Goal: Information Seeking & Learning: Learn about a topic

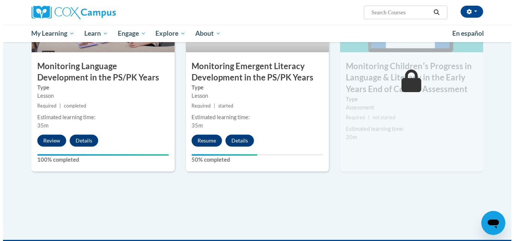
scroll to position [692, 0]
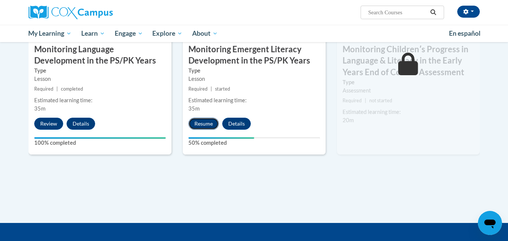
click at [211, 123] on button "Resume" at bounding box center [204, 124] width 30 height 12
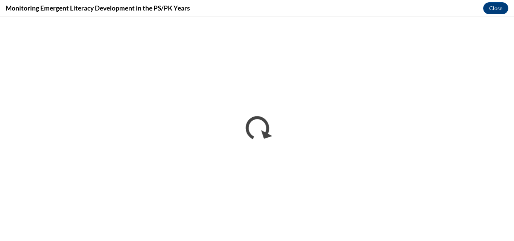
scroll to position [0, 0]
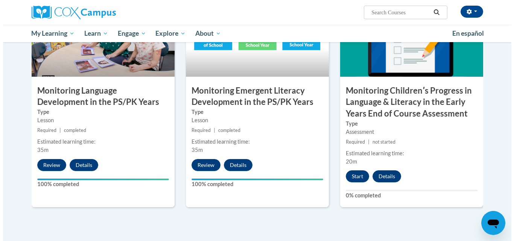
scroll to position [662, 0]
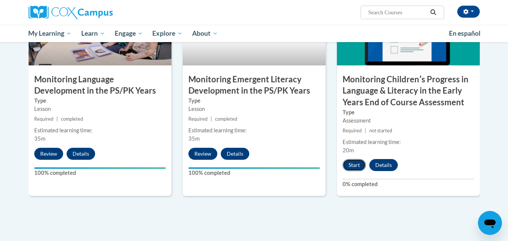
click at [353, 163] on button "Start" at bounding box center [354, 165] width 23 height 12
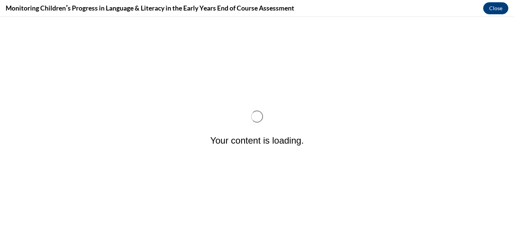
scroll to position [0, 0]
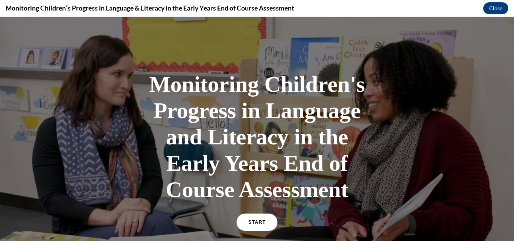
click at [254, 215] on link "START" at bounding box center [256, 222] width 41 height 17
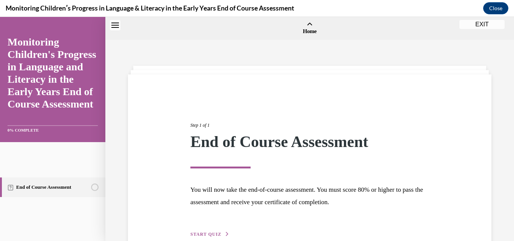
scroll to position [23, 0]
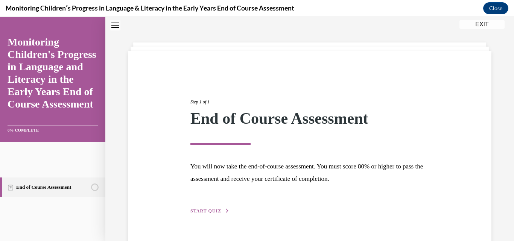
click at [211, 209] on span "START QUIZ" at bounding box center [205, 210] width 31 height 5
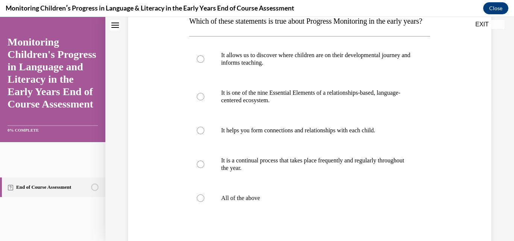
scroll to position [114, 0]
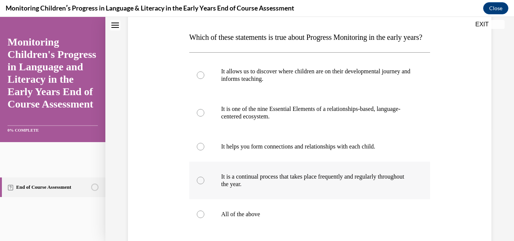
click at [199, 184] on div at bounding box center [201, 181] width 8 height 8
click at [199, 184] on input "It is a continual process that takes place frequently and regularly throughout …" at bounding box center [201, 181] width 8 height 8
radio input "true"
click at [198, 218] on div at bounding box center [201, 215] width 8 height 8
click at [198, 218] on input "All of the above" at bounding box center [201, 215] width 8 height 8
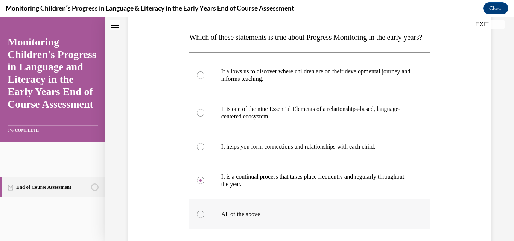
radio input "true"
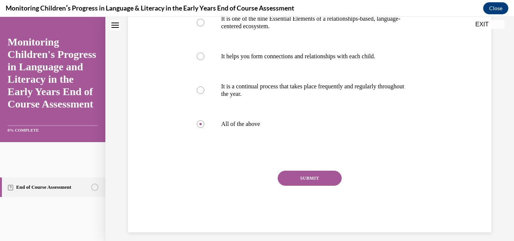
scroll to position [225, 0]
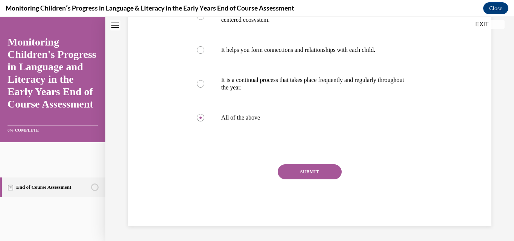
click at [320, 172] on button "SUBMIT" at bounding box center [310, 171] width 64 height 15
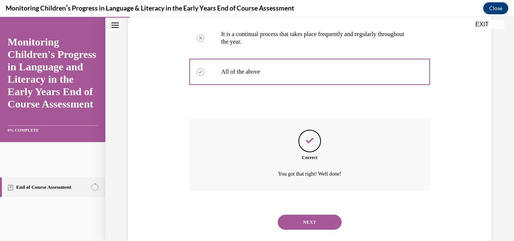
scroll to position [286, 0]
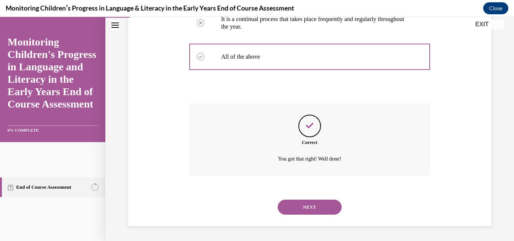
click at [310, 204] on button "NEXT" at bounding box center [310, 207] width 64 height 15
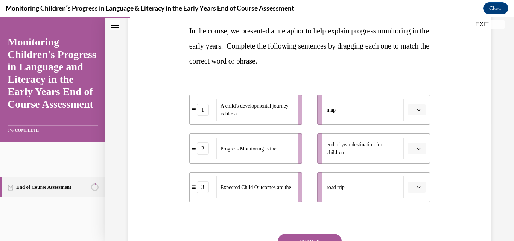
scroll to position [135, 0]
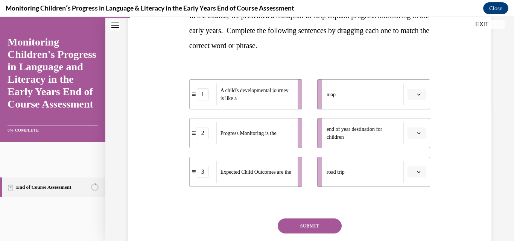
click at [416, 97] on span "button" at bounding box center [418, 94] width 5 height 5
click at [408, 140] on span "2" at bounding box center [409, 141] width 3 height 6
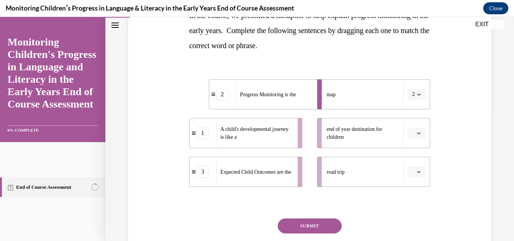
click at [417, 133] on icon "button" at bounding box center [418, 133] width 3 height 2
click at [411, 196] on div "3" at bounding box center [411, 195] width 19 height 15
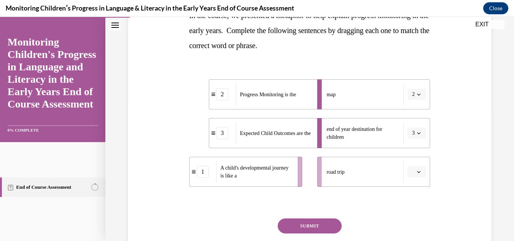
click at [417, 173] on icon "button" at bounding box center [419, 172] width 4 height 4
click at [409, 129] on div "1" at bounding box center [411, 124] width 19 height 15
click at [310, 225] on button "SUBMIT" at bounding box center [310, 226] width 64 height 15
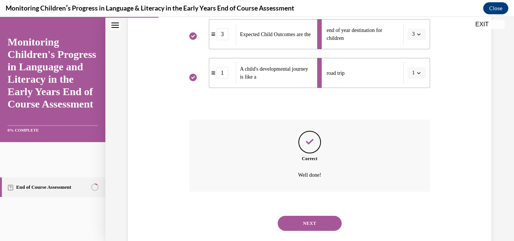
scroll to position [251, 0]
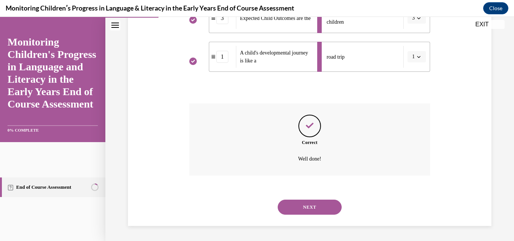
click at [321, 203] on button "NEXT" at bounding box center [310, 207] width 64 height 15
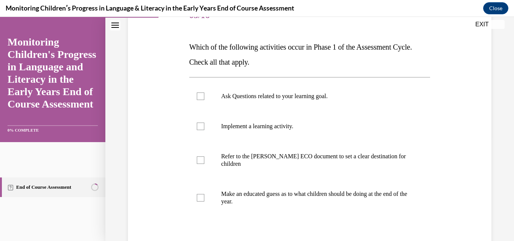
scroll to position [120, 0]
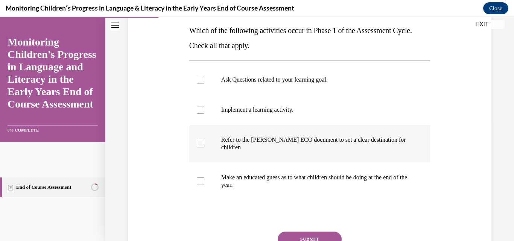
click at [198, 143] on div at bounding box center [201, 144] width 8 height 8
click at [198, 143] on input "Refer to the Rollins ECO document to set a clear destination for children" at bounding box center [201, 144] width 8 height 8
checkbox input "true"
click at [198, 81] on div at bounding box center [201, 80] width 8 height 8
click at [198, 81] on input "Ask Questions related to your learning goal." at bounding box center [201, 80] width 8 height 8
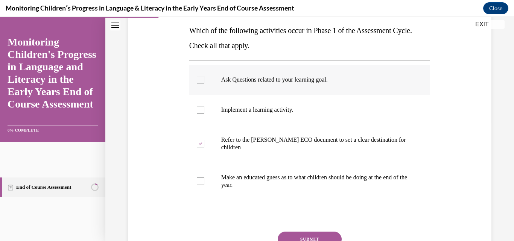
checkbox input "true"
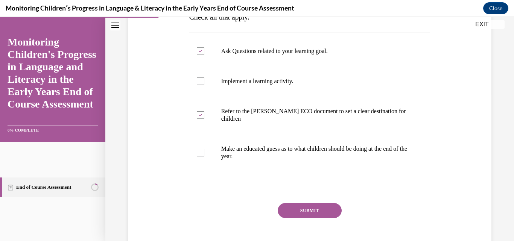
scroll to position [151, 0]
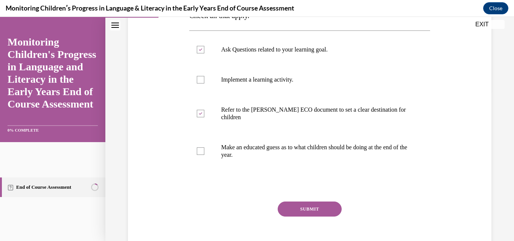
click at [314, 207] on button "SUBMIT" at bounding box center [310, 209] width 64 height 15
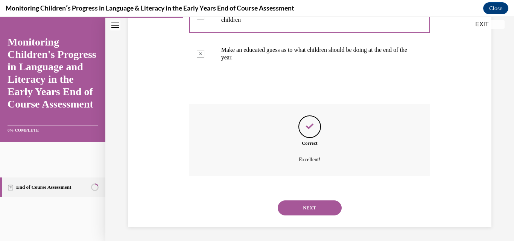
scroll to position [249, 0]
click at [309, 206] on button "NEXT" at bounding box center [310, 207] width 64 height 15
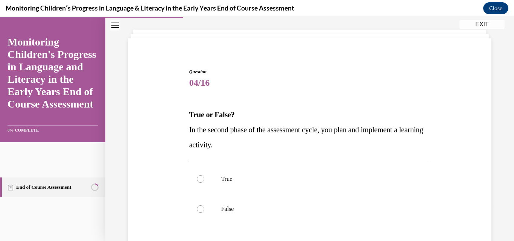
scroll to position [45, 0]
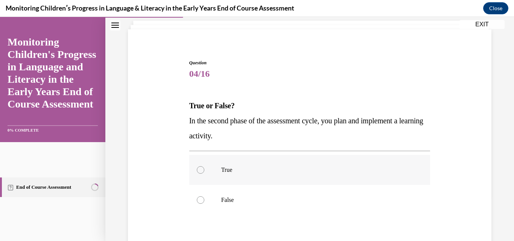
click at [198, 172] on div at bounding box center [201, 170] width 8 height 8
click at [198, 172] on input "True" at bounding box center [201, 170] width 8 height 8
radio input "true"
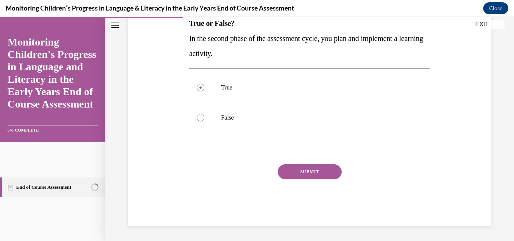
click at [294, 171] on button "SUBMIT" at bounding box center [310, 171] width 64 height 15
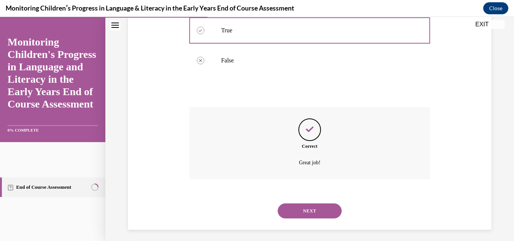
scroll to position [189, 0]
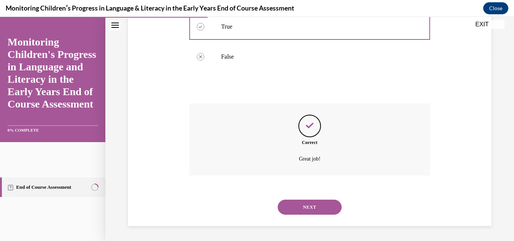
click at [320, 203] on button "NEXT" at bounding box center [310, 207] width 64 height 15
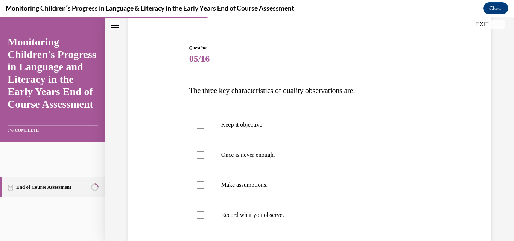
scroll to position [75, 0]
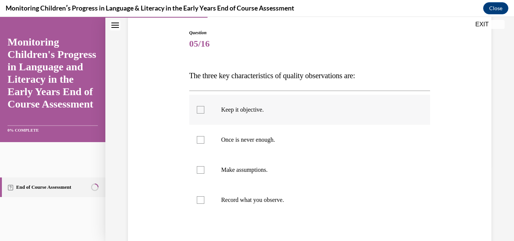
click at [199, 111] on div at bounding box center [201, 110] width 8 height 8
click at [199, 111] on input "Keep it objective." at bounding box center [201, 110] width 8 height 8
checkbox input "true"
click at [198, 141] on div at bounding box center [201, 140] width 8 height 8
click at [198, 141] on input "Once is never enough." at bounding box center [201, 140] width 8 height 8
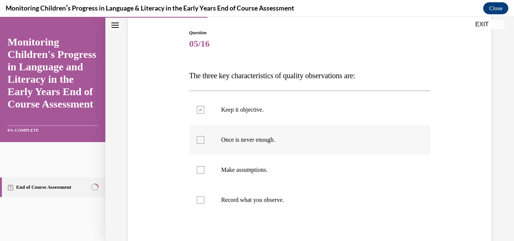
checkbox input "true"
click at [199, 202] on div at bounding box center [201, 200] width 8 height 8
click at [199, 202] on input "Record what you observe." at bounding box center [201, 200] width 8 height 8
checkbox input "true"
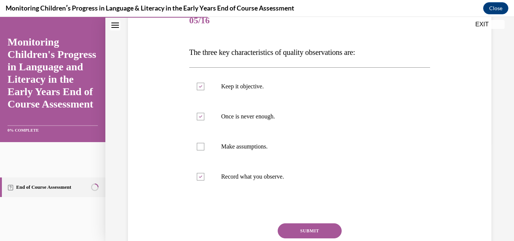
scroll to position [105, 0]
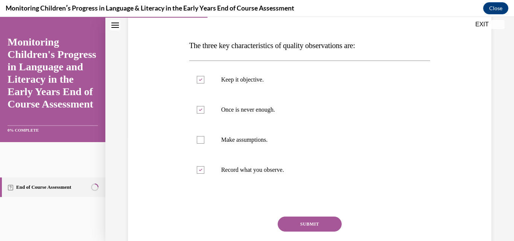
click at [322, 222] on button "SUBMIT" at bounding box center [310, 224] width 64 height 15
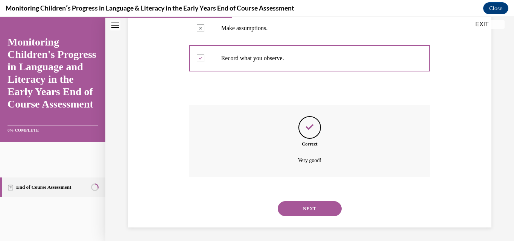
scroll to position [219, 0]
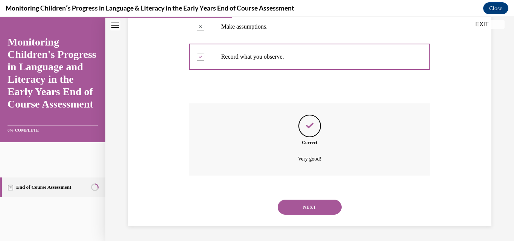
click at [298, 205] on button "NEXT" at bounding box center [310, 207] width 64 height 15
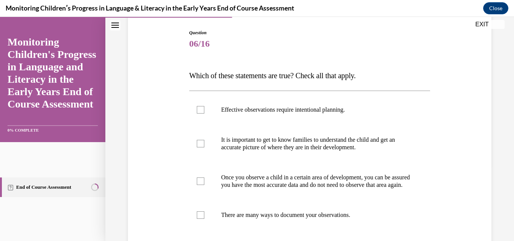
scroll to position [90, 0]
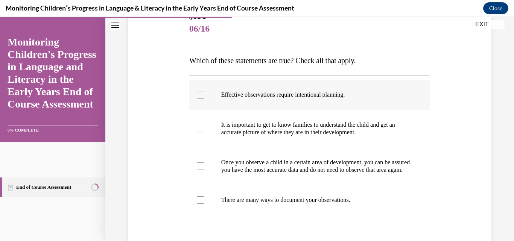
click at [202, 94] on div at bounding box center [201, 95] width 8 height 8
click at [202, 94] on input "Effective observations require intentional planning." at bounding box center [201, 95] width 8 height 8
checkbox input "true"
click at [202, 204] on div at bounding box center [201, 200] width 8 height 8
click at [202, 204] on input "There are many ways to document your observations." at bounding box center [201, 200] width 8 height 8
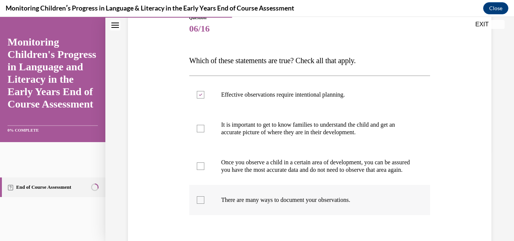
checkbox input "true"
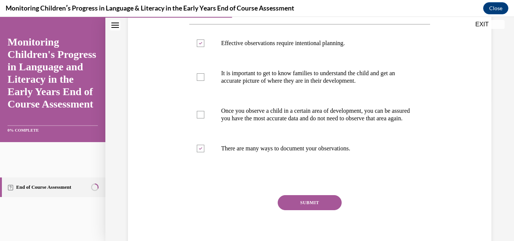
scroll to position [151, 0]
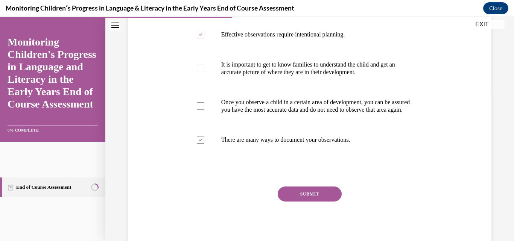
click at [322, 200] on button "SUBMIT" at bounding box center [310, 194] width 64 height 15
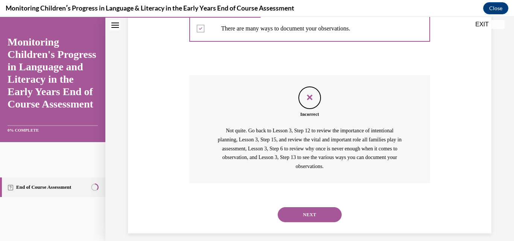
scroll to position [277, 0]
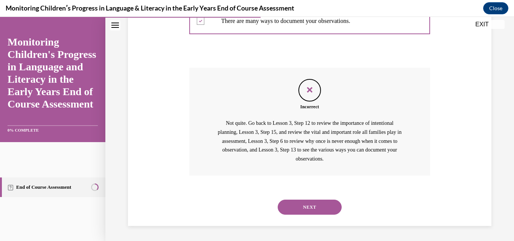
click at [308, 200] on button "NEXT" at bounding box center [310, 207] width 64 height 15
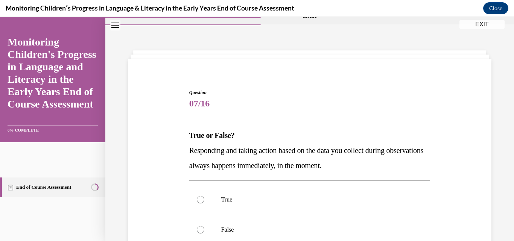
scroll to position [30, 0]
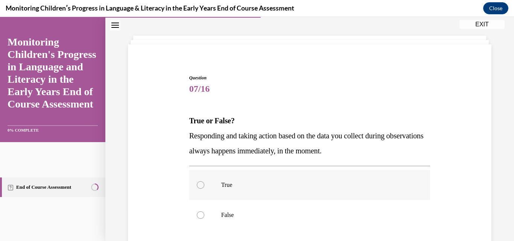
click at [199, 186] on div at bounding box center [201, 185] width 8 height 8
click at [199, 186] on input "True" at bounding box center [201, 185] width 8 height 8
radio input "true"
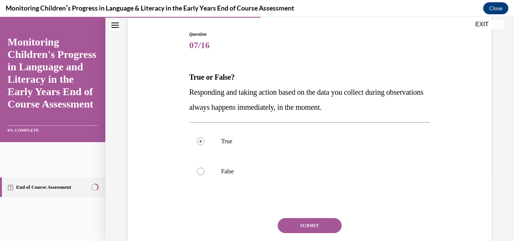
scroll to position [75, 0]
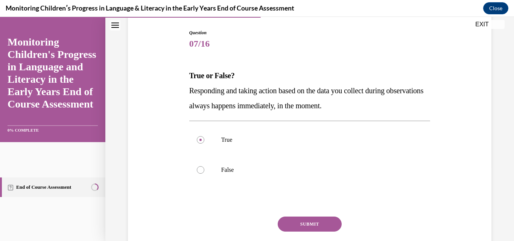
click at [318, 220] on button "SUBMIT" at bounding box center [310, 224] width 64 height 15
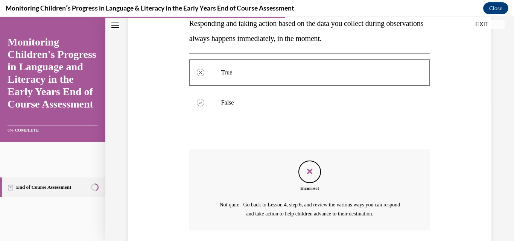
scroll to position [198, 0]
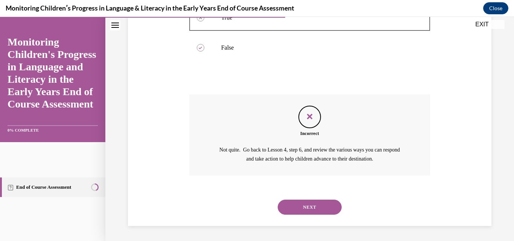
click at [295, 204] on button "NEXT" at bounding box center [310, 207] width 64 height 15
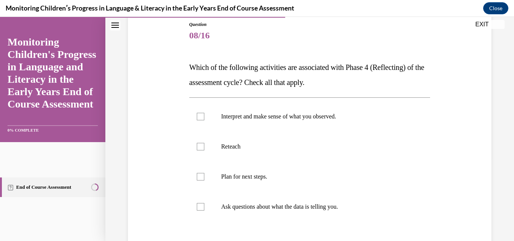
scroll to position [90, 0]
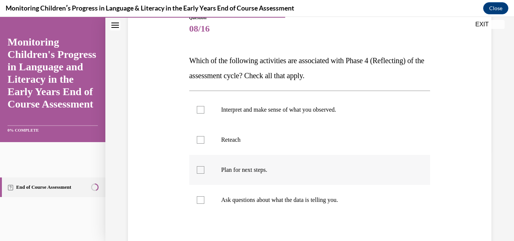
click at [200, 169] on div at bounding box center [201, 170] width 8 height 8
click at [200, 169] on input "Plan for next steps." at bounding box center [201, 170] width 8 height 8
checkbox input "true"
click at [198, 106] on div at bounding box center [201, 110] width 8 height 8
click at [198, 106] on input "Interpret and make sense of what you observed." at bounding box center [201, 110] width 8 height 8
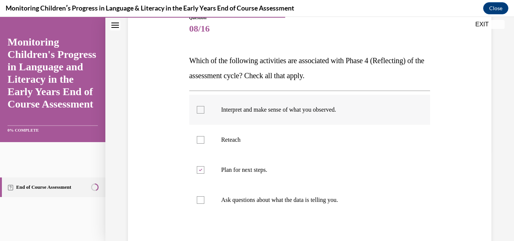
checkbox input "true"
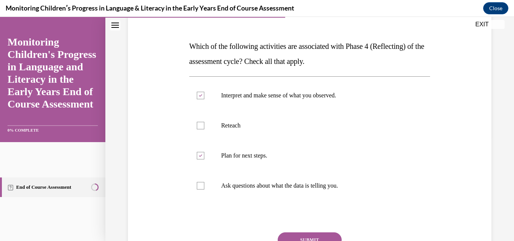
scroll to position [135, 0]
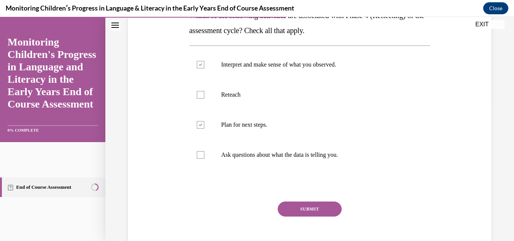
click at [310, 209] on button "SUBMIT" at bounding box center [310, 209] width 64 height 15
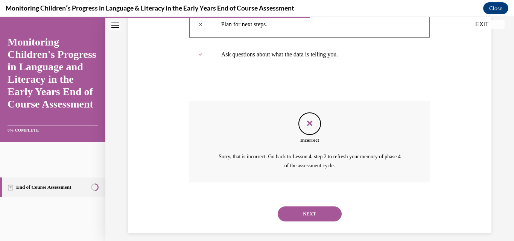
scroll to position [243, 0]
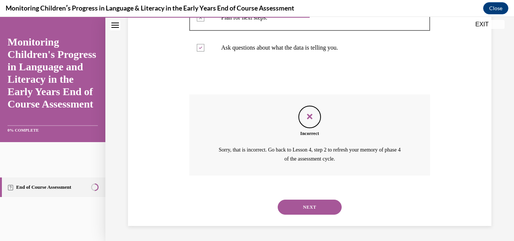
click at [313, 204] on button "NEXT" at bounding box center [310, 207] width 64 height 15
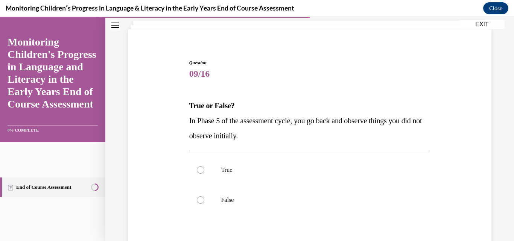
scroll to position [60, 0]
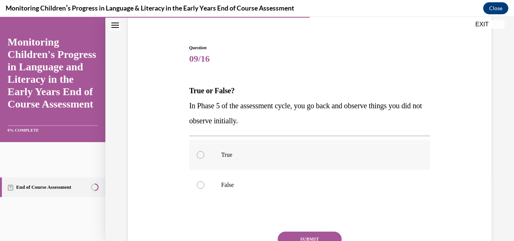
click at [198, 154] on div at bounding box center [201, 155] width 8 height 8
click at [198, 154] on input "True" at bounding box center [201, 155] width 8 height 8
radio input "true"
click at [297, 233] on button "SUBMIT" at bounding box center [310, 239] width 64 height 15
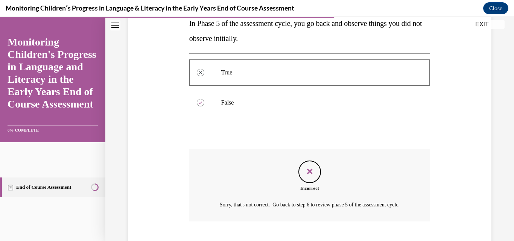
scroll to position [198, 0]
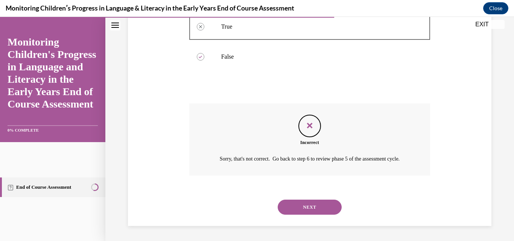
click at [306, 205] on button "NEXT" at bounding box center [310, 207] width 64 height 15
click at [0, 17] on ul "1 Implement learning activities 2 Observe and record 3 Reflect and analyze resu…" at bounding box center [0, 17] width 0 height 0
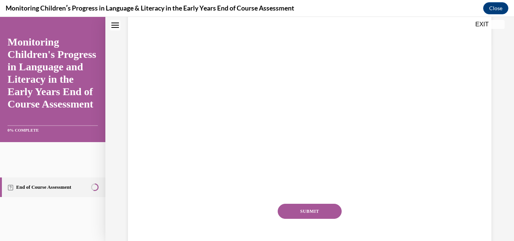
click at [306, 172] on ul "1 Implement learning activities 2 Observe and record 3 Reflect and analyze resu…" at bounding box center [249, 79] width 120 height 185
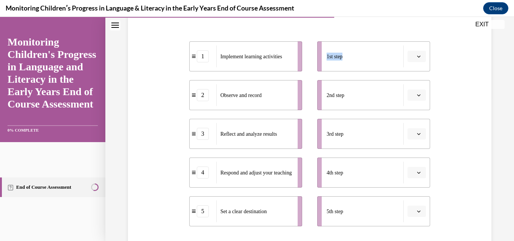
scroll to position [151, 0]
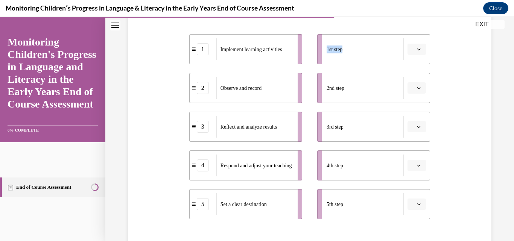
click at [417, 51] on icon "button" at bounding box center [419, 49] width 4 height 4
click at [410, 80] on span "1" at bounding box center [409, 81] width 3 height 6
click at [417, 50] on icon "button" at bounding box center [418, 50] width 3 height 2
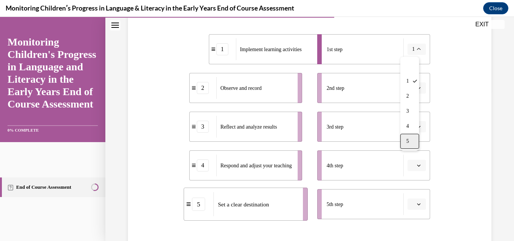
click at [409, 138] on div "5" at bounding box center [409, 141] width 19 height 15
click at [417, 88] on icon "button" at bounding box center [418, 88] width 3 height 2
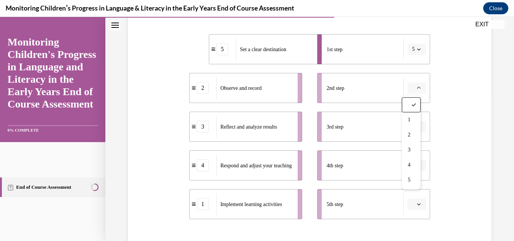
drag, startPoint x: 413, startPoint y: 89, endPoint x: 413, endPoint y: 102, distance: 13.6
click at [413, 102] on div "SKIP TO STEP Audio transcript EXIT Monitoring Children's Progress in Language a…" at bounding box center [257, 129] width 514 height 224
click at [417, 89] on icon "button" at bounding box center [419, 88] width 4 height 4
click at [411, 116] on div "1" at bounding box center [411, 120] width 19 height 15
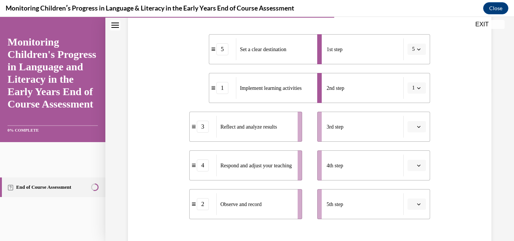
click at [417, 128] on icon "button" at bounding box center [419, 127] width 4 height 4
click at [410, 175] on span "2" at bounding box center [409, 174] width 3 height 6
click at [417, 164] on icon "button" at bounding box center [419, 166] width 4 height 4
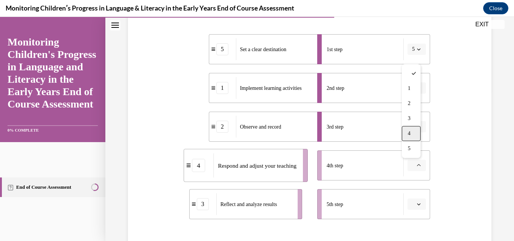
click at [408, 134] on span "4" at bounding box center [409, 134] width 3 height 6
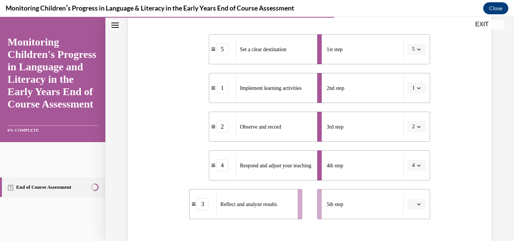
click at [416, 206] on span "button" at bounding box center [418, 204] width 5 height 5
click at [410, 159] on span "3" at bounding box center [409, 157] width 3 height 6
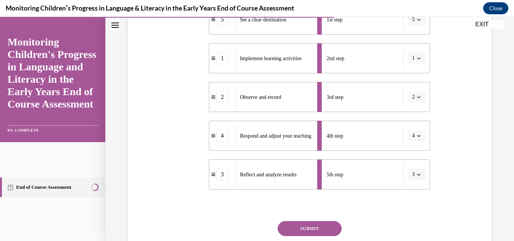
scroll to position [181, 0]
click at [327, 225] on button "SUBMIT" at bounding box center [310, 228] width 64 height 15
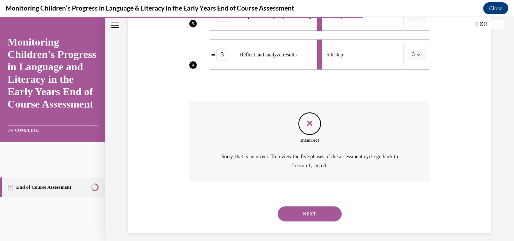
scroll to position [307, 0]
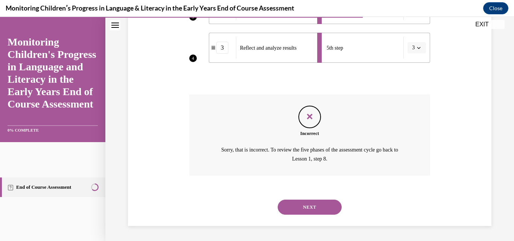
click at [317, 205] on button "NEXT" at bounding box center [310, 207] width 64 height 15
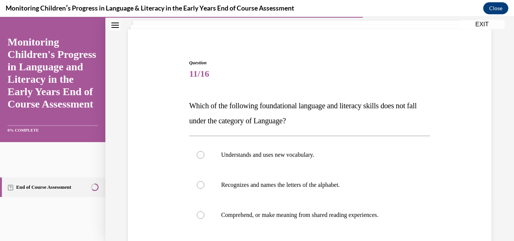
scroll to position [90, 0]
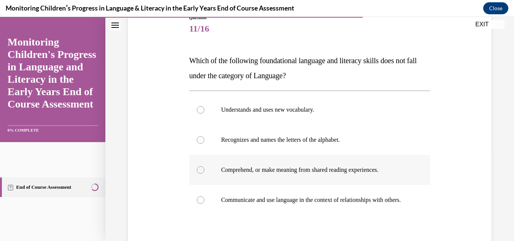
click at [199, 170] on div at bounding box center [201, 170] width 8 height 8
click at [199, 170] on input "Comprehend, or make meaning from shared reading experiences." at bounding box center [201, 170] width 8 height 8
radio input "true"
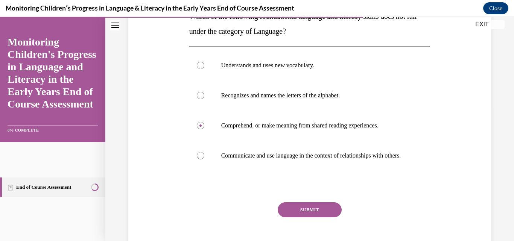
scroll to position [135, 0]
click at [319, 217] on button "SUBMIT" at bounding box center [310, 209] width 64 height 15
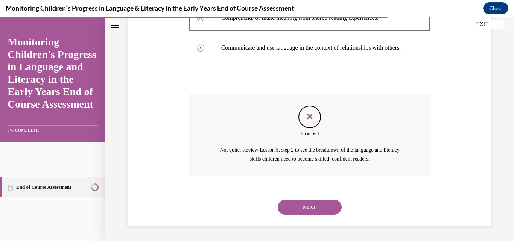
scroll to position [250, 0]
click at [315, 205] on button "NEXT" at bounding box center [310, 207] width 64 height 15
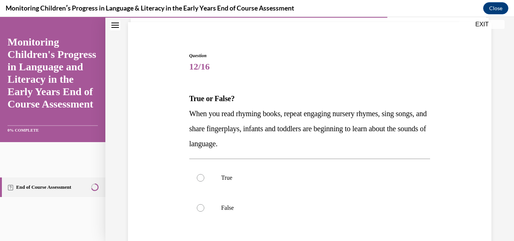
scroll to position [60, 0]
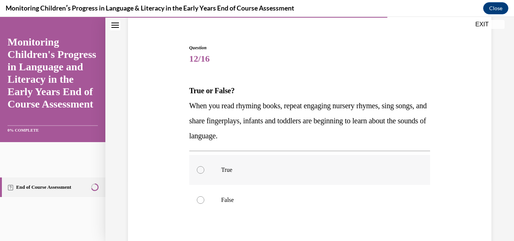
click at [201, 169] on div at bounding box center [201, 170] width 8 height 8
click at [201, 169] on input "True" at bounding box center [201, 170] width 8 height 8
radio input "true"
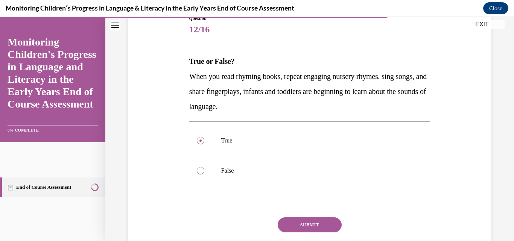
scroll to position [90, 0]
click at [308, 218] on button "SUBMIT" at bounding box center [310, 224] width 64 height 15
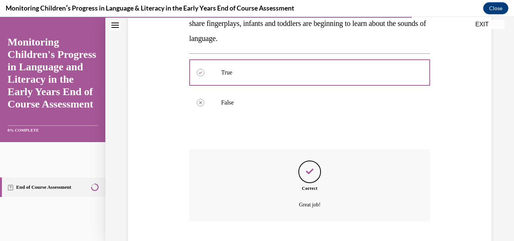
scroll to position [204, 0]
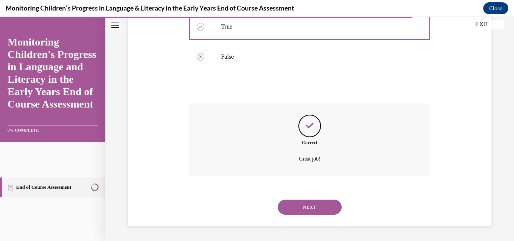
click at [300, 208] on button "NEXT" at bounding box center [310, 207] width 64 height 15
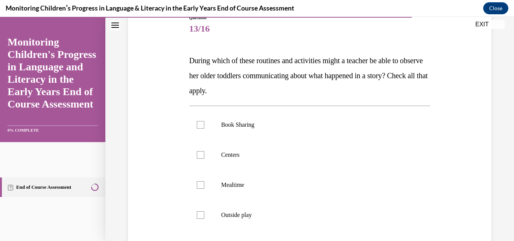
scroll to position [105, 0]
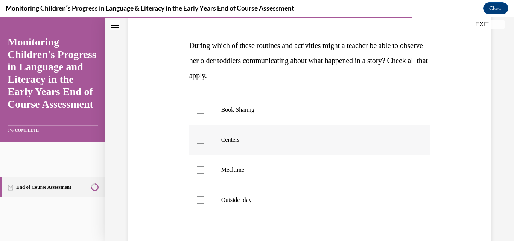
click at [199, 140] on div at bounding box center [201, 140] width 8 height 8
click at [199, 140] on input "Centers" at bounding box center [201, 140] width 8 height 8
checkbox input "true"
click at [200, 109] on div at bounding box center [201, 110] width 8 height 8
click at [200, 109] on input "Book Sharing" at bounding box center [201, 110] width 8 height 8
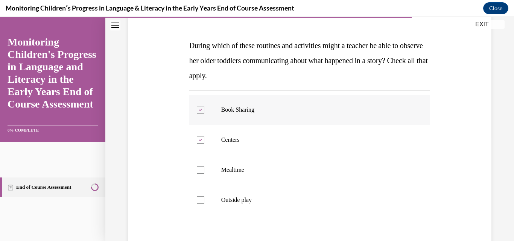
click at [200, 111] on div at bounding box center [201, 110] width 8 height 8
click at [200, 111] on input "Book Sharing" at bounding box center [201, 110] width 8 height 8
click at [201, 110] on div at bounding box center [201, 110] width 8 height 8
click at [201, 110] on input "Book Sharing" at bounding box center [201, 110] width 8 height 8
click at [201, 110] on icon at bounding box center [200, 110] width 3 height 3
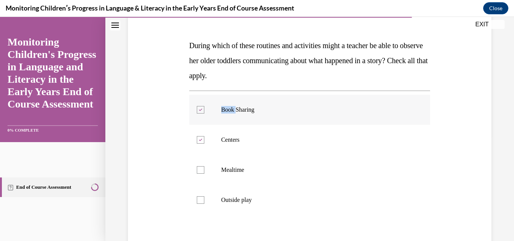
click at [201, 110] on input "Book Sharing" at bounding box center [201, 110] width 8 height 8
click at [199, 109] on div at bounding box center [201, 110] width 8 height 8
click at [199, 109] on input "Book Sharing" at bounding box center [201, 110] width 8 height 8
click at [199, 111] on icon at bounding box center [200, 110] width 3 height 3
click at [198, 111] on input "Book Sharing" at bounding box center [201, 110] width 8 height 8
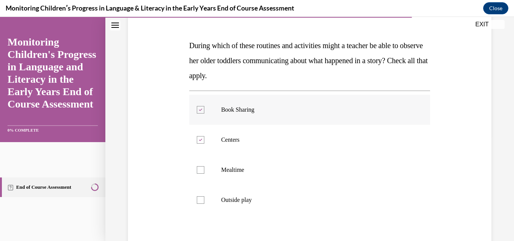
checkbox input "false"
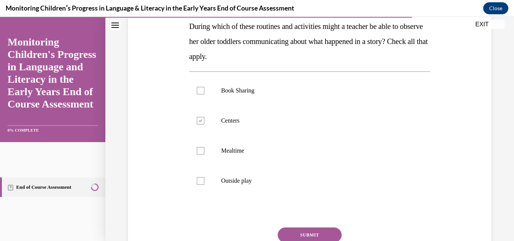
scroll to position [135, 0]
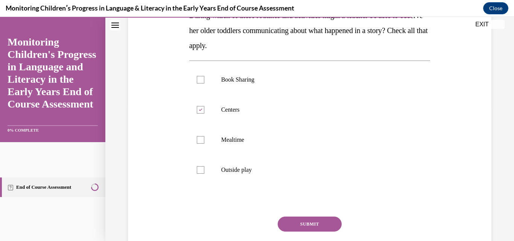
click at [324, 224] on button "SUBMIT" at bounding box center [310, 224] width 64 height 15
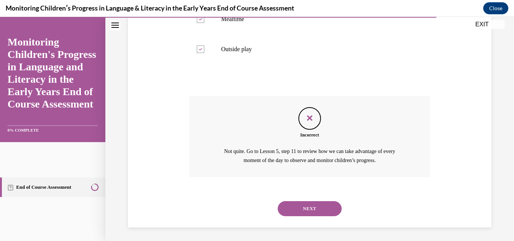
scroll to position [258, 0]
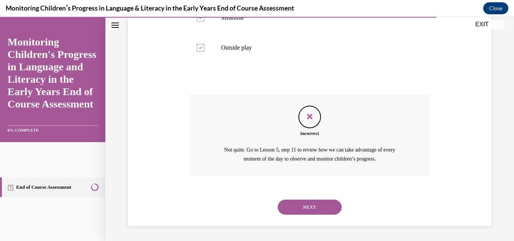
click at [305, 207] on button "NEXT" at bounding box center [310, 207] width 64 height 15
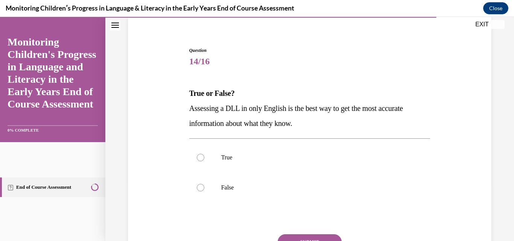
scroll to position [60, 0]
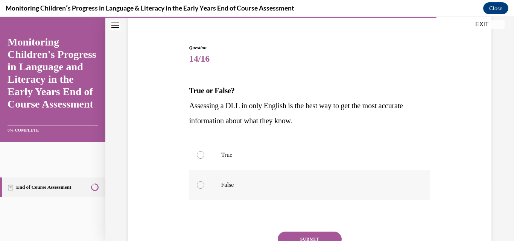
click at [198, 186] on div at bounding box center [201, 185] width 8 height 8
click at [198, 186] on input "False" at bounding box center [201, 185] width 8 height 8
radio input "true"
click at [298, 233] on button "SUBMIT" at bounding box center [310, 239] width 64 height 15
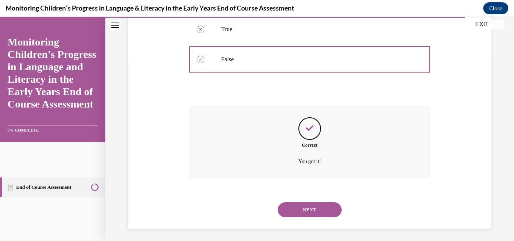
scroll to position [189, 0]
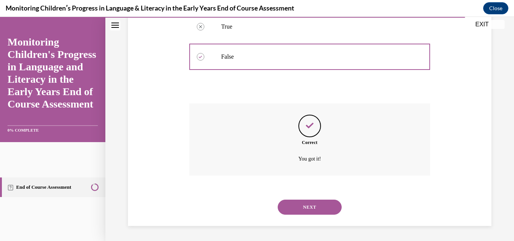
click at [296, 207] on button "NEXT" at bounding box center [310, 207] width 64 height 15
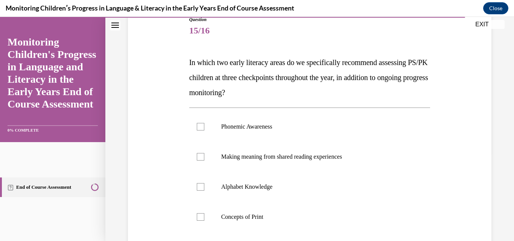
scroll to position [90, 0]
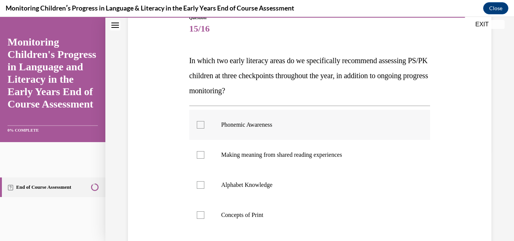
click at [199, 123] on div at bounding box center [201, 125] width 8 height 8
click at [199, 123] on input "Phonemic Awareness" at bounding box center [201, 125] width 8 height 8
checkbox input "true"
click at [200, 186] on div at bounding box center [201, 185] width 8 height 8
click at [200, 186] on input "Alphabet Knowledge" at bounding box center [201, 185] width 8 height 8
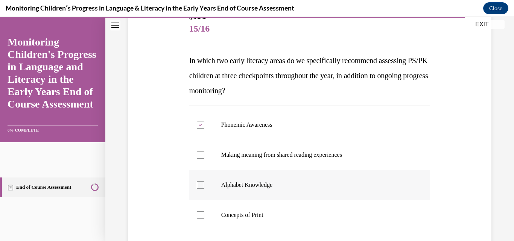
checkbox input "true"
click at [202, 211] on div at bounding box center [201, 215] width 8 height 8
click at [202, 211] on input "Concepts of Print" at bounding box center [201, 215] width 8 height 8
checkbox input "true"
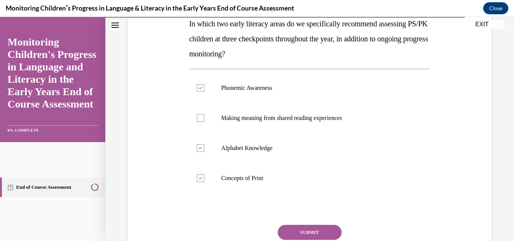
scroll to position [135, 0]
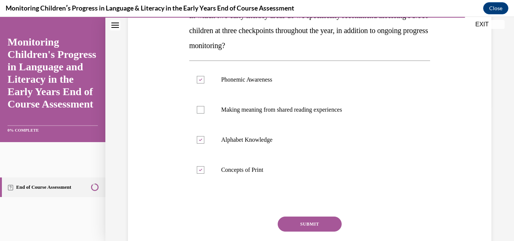
click at [319, 222] on button "SUBMIT" at bounding box center [310, 224] width 64 height 15
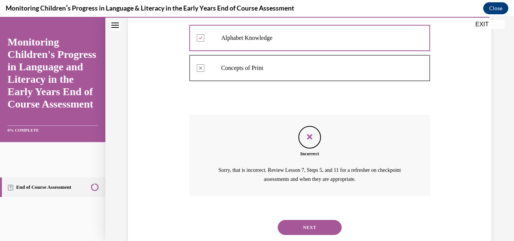
scroll to position [258, 0]
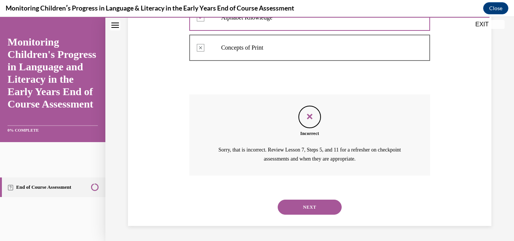
click at [320, 202] on button "NEXT" at bounding box center [310, 207] width 64 height 15
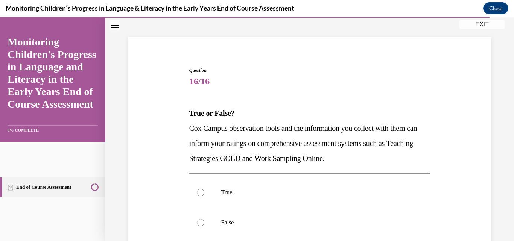
scroll to position [45, 0]
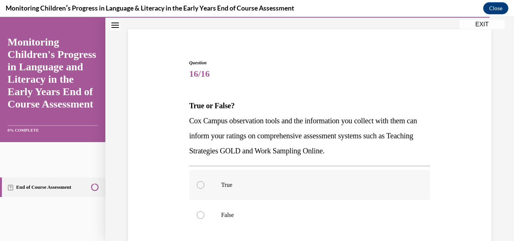
click at [197, 184] on div at bounding box center [201, 185] width 8 height 8
click at [197, 184] on input "True" at bounding box center [201, 185] width 8 height 8
radio input "true"
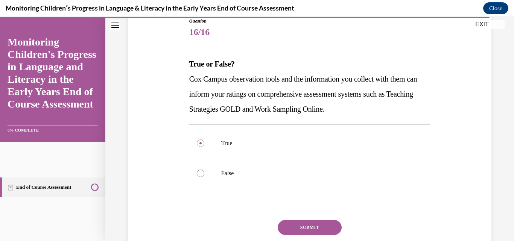
scroll to position [90, 0]
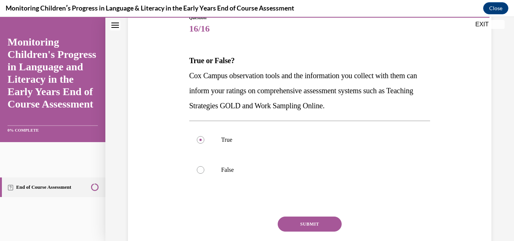
click at [300, 218] on button "SUBMIT" at bounding box center [310, 224] width 64 height 15
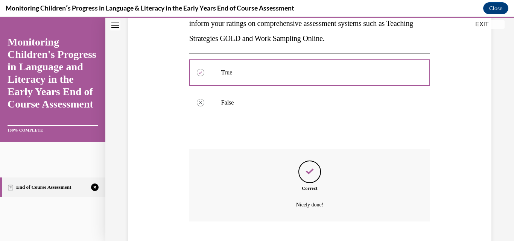
scroll to position [204, 0]
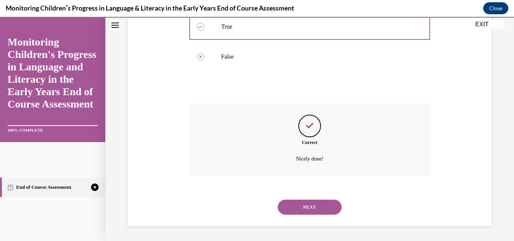
click at [321, 205] on button "NEXT" at bounding box center [310, 207] width 64 height 15
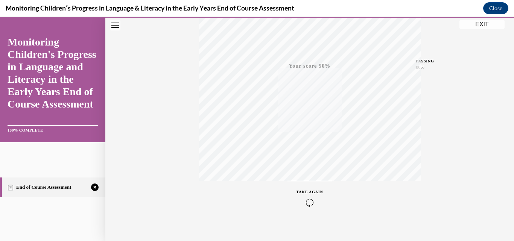
scroll to position [161, 0]
click at [306, 192] on icon "button" at bounding box center [310, 195] width 27 height 8
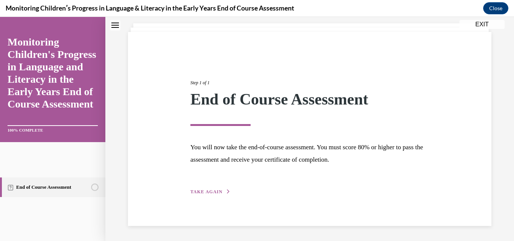
scroll to position [43, 0]
click at [205, 191] on span "TAKE AGAIN" at bounding box center [206, 191] width 32 height 5
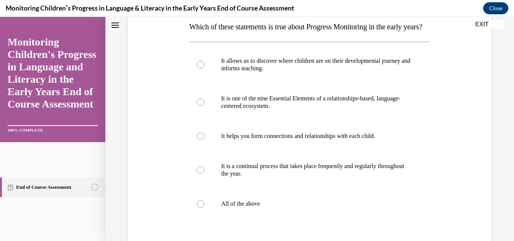
scroll to position [133, 0]
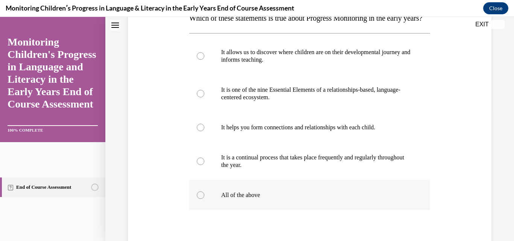
click at [198, 199] on div at bounding box center [201, 196] width 8 height 8
click at [198, 199] on input "All of the above" at bounding box center [201, 196] width 8 height 8
radio input "true"
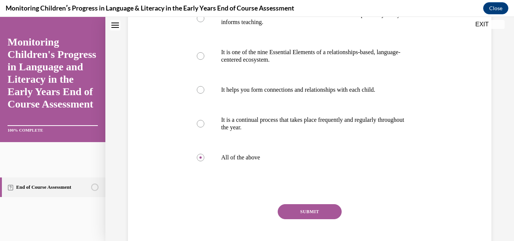
scroll to position [178, 0]
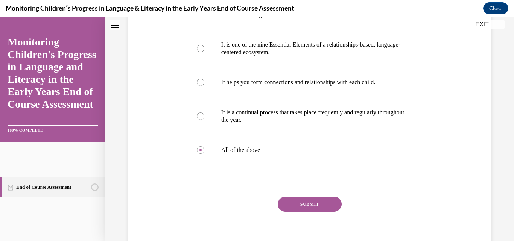
click at [308, 212] on button "SUBMIT" at bounding box center [310, 204] width 64 height 15
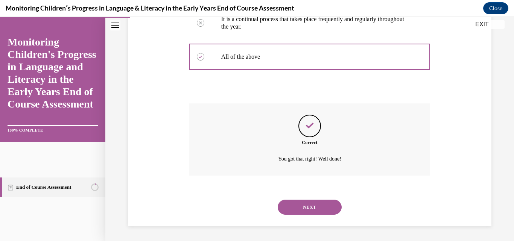
scroll to position [286, 0]
click at [308, 207] on button "NEXT" at bounding box center [310, 207] width 64 height 15
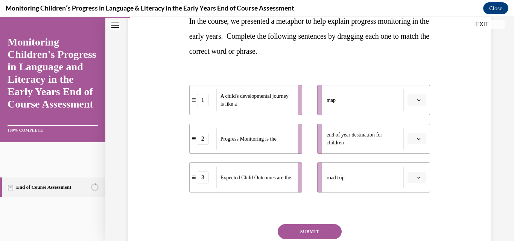
scroll to position [151, 0]
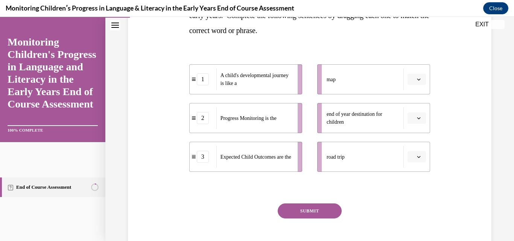
click at [411, 79] on button "button" at bounding box center [417, 79] width 18 height 11
click at [410, 124] on span "2" at bounding box center [409, 126] width 3 height 6
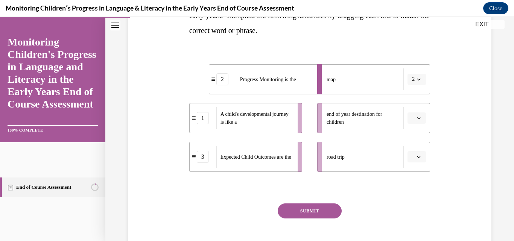
click at [410, 124] on li "end of year destination for children" at bounding box center [373, 118] width 113 height 30
click at [416, 159] on span "button" at bounding box center [418, 156] width 5 height 5
click at [411, 189] on span "1" at bounding box center [409, 189] width 3 height 6
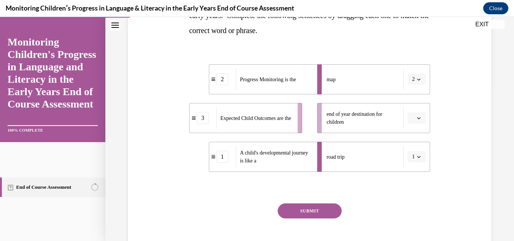
click at [416, 117] on span "button" at bounding box center [418, 118] width 5 height 5
click at [410, 180] on span "3" at bounding box center [409, 180] width 3 height 6
click at [324, 211] on button "SUBMIT" at bounding box center [310, 211] width 64 height 15
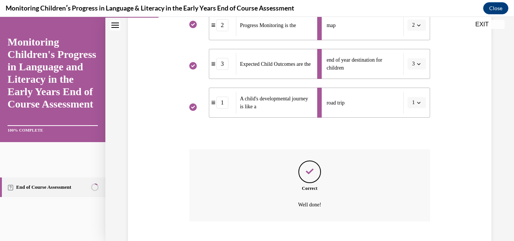
scroll to position [251, 0]
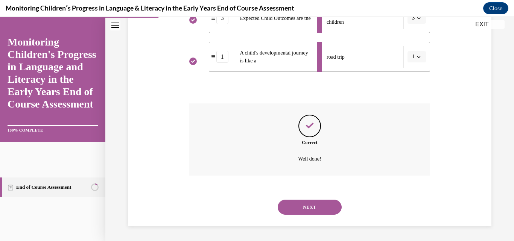
click at [313, 209] on button "NEXT" at bounding box center [310, 207] width 64 height 15
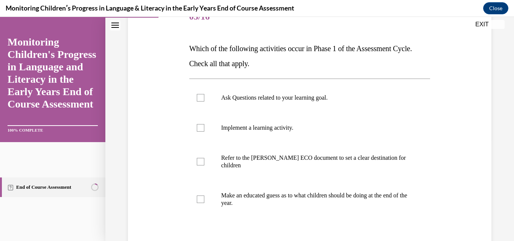
scroll to position [105, 0]
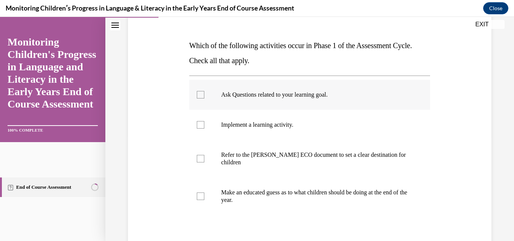
click at [201, 91] on div at bounding box center [201, 95] width 8 height 8
click at [201, 91] on input "Ask Questions related to your learning goal." at bounding box center [201, 95] width 8 height 8
checkbox input "true"
click at [200, 161] on div at bounding box center [201, 159] width 8 height 8
click at [200, 161] on input "Refer to the Rollins ECO document to set a clear destination for children" at bounding box center [201, 159] width 8 height 8
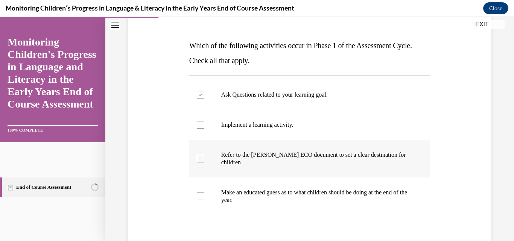
checkbox input "true"
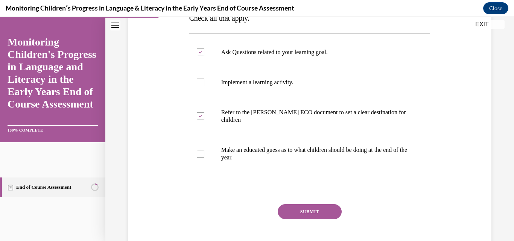
scroll to position [151, 0]
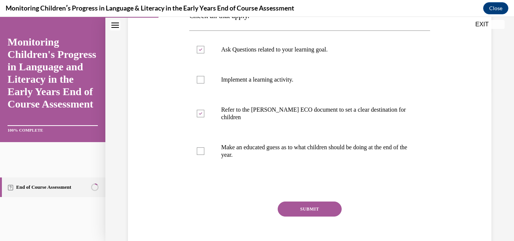
click at [313, 209] on button "SUBMIT" at bounding box center [310, 209] width 64 height 15
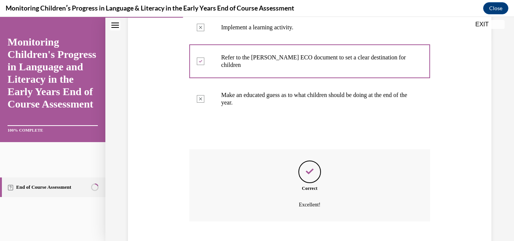
scroll to position [249, 0]
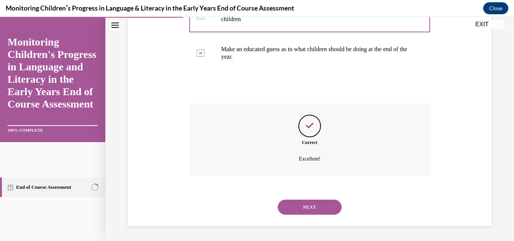
click at [317, 209] on button "NEXT" at bounding box center [310, 207] width 64 height 15
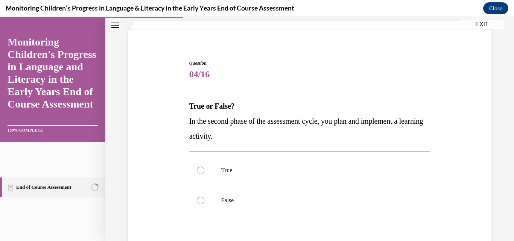
scroll to position [45, 0]
click at [199, 169] on div at bounding box center [201, 170] width 8 height 8
click at [199, 169] on input "True" at bounding box center [201, 170] width 8 height 8
radio input "true"
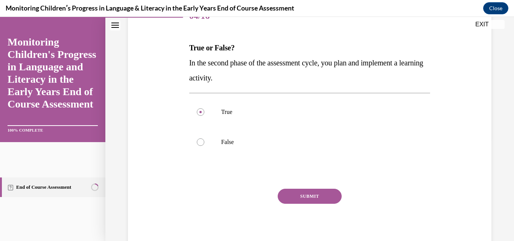
scroll to position [105, 0]
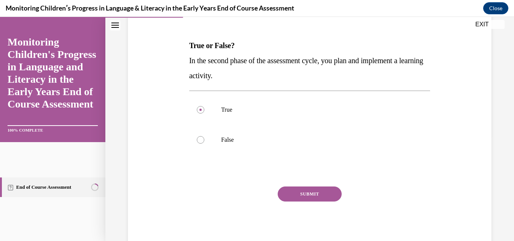
click at [310, 191] on button "SUBMIT" at bounding box center [310, 194] width 64 height 15
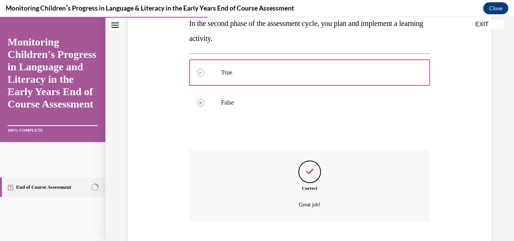
scroll to position [189, 0]
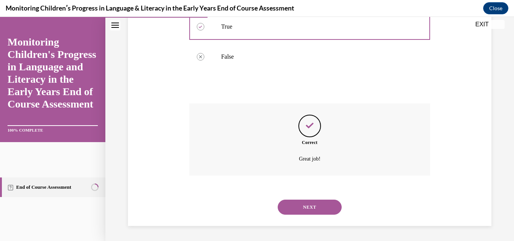
click at [309, 209] on button "NEXT" at bounding box center [310, 207] width 64 height 15
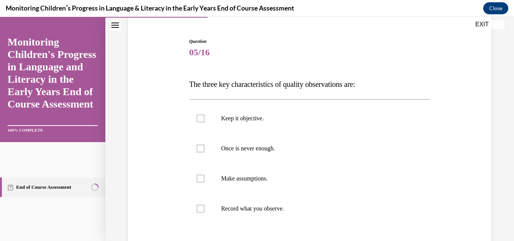
scroll to position [75, 0]
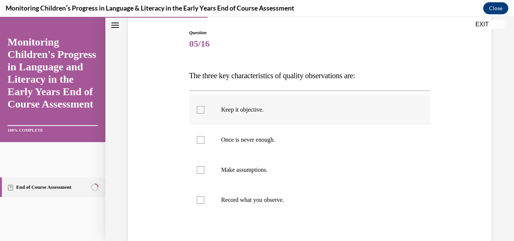
click at [199, 109] on div at bounding box center [201, 110] width 8 height 8
click at [199, 109] on input "Keep it objective." at bounding box center [201, 110] width 8 height 8
checkbox input "true"
click at [197, 138] on div at bounding box center [201, 140] width 8 height 8
click at [197, 138] on input "Once is never enough." at bounding box center [201, 140] width 8 height 8
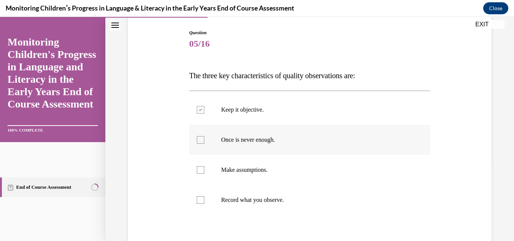
checkbox input "true"
click at [199, 200] on div at bounding box center [201, 200] width 8 height 8
click at [199, 200] on input "Record what you observe." at bounding box center [201, 200] width 8 height 8
checkbox input "true"
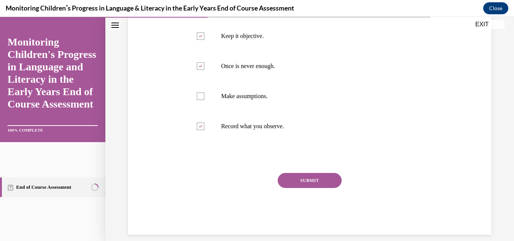
scroll to position [151, 0]
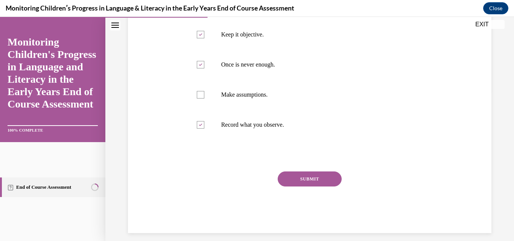
click at [311, 175] on button "SUBMIT" at bounding box center [310, 179] width 64 height 15
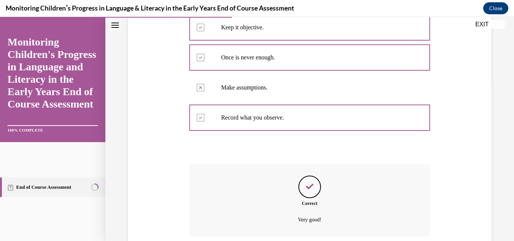
scroll to position [219, 0]
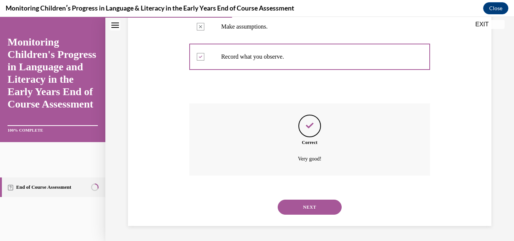
click at [301, 206] on button "NEXT" at bounding box center [310, 207] width 64 height 15
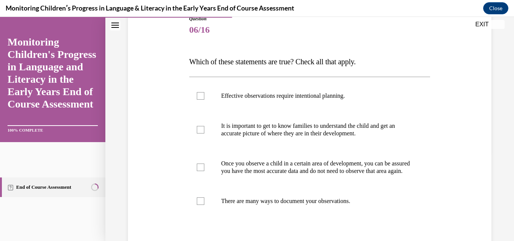
scroll to position [90, 0]
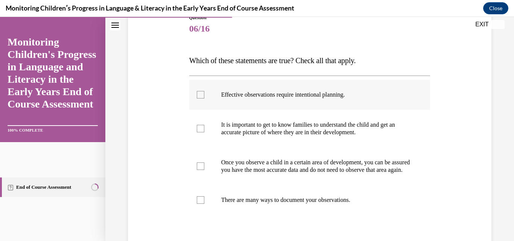
click at [198, 94] on div at bounding box center [201, 95] width 8 height 8
click at [198, 94] on input "Effective observations require intentional planning." at bounding box center [201, 95] width 8 height 8
checkbox input "true"
click at [197, 130] on div at bounding box center [201, 129] width 8 height 8
click at [197, 130] on input "It is important to get to know families to understand the child and get an accu…" at bounding box center [201, 129] width 8 height 8
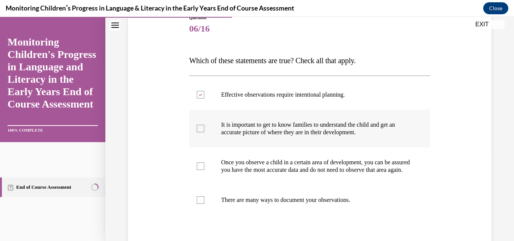
checkbox input "true"
click at [200, 204] on div at bounding box center [201, 200] width 8 height 8
click at [200, 204] on input "There are many ways to document your observations." at bounding box center [201, 200] width 8 height 8
checkbox input "true"
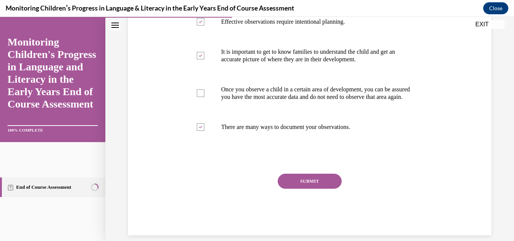
scroll to position [166, 0]
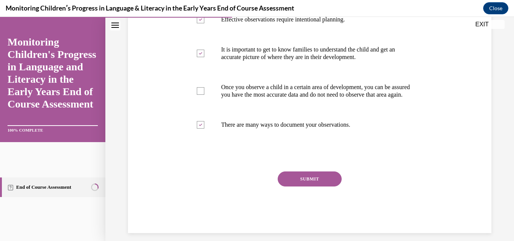
click at [319, 182] on button "SUBMIT" at bounding box center [310, 179] width 64 height 15
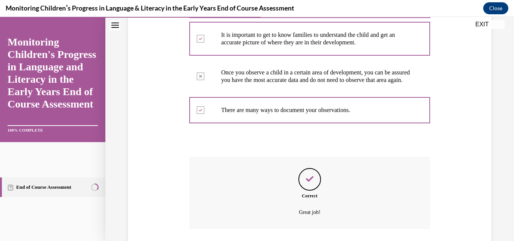
scroll to position [241, 0]
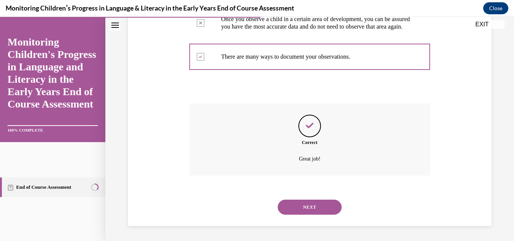
click at [313, 207] on button "NEXT" at bounding box center [310, 207] width 64 height 15
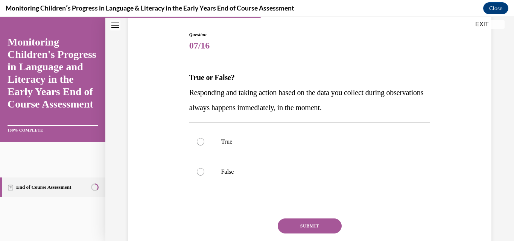
scroll to position [75, 0]
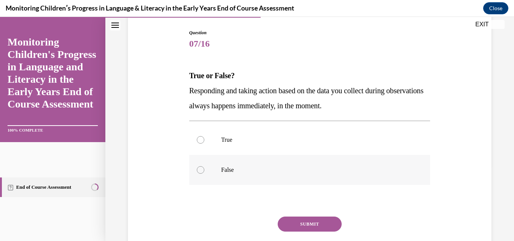
click at [197, 167] on div at bounding box center [201, 170] width 8 height 8
click at [197, 167] on input "False" at bounding box center [201, 170] width 8 height 8
radio input "true"
click at [321, 219] on button "SUBMIT" at bounding box center [310, 224] width 64 height 15
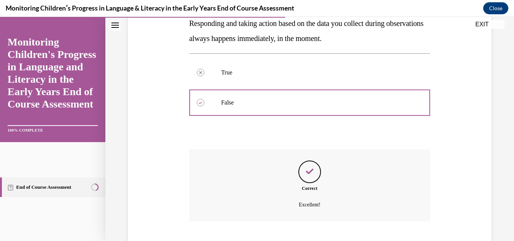
scroll to position [189, 0]
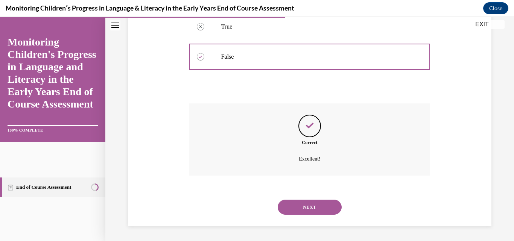
click at [317, 207] on button "NEXT" at bounding box center [310, 207] width 64 height 15
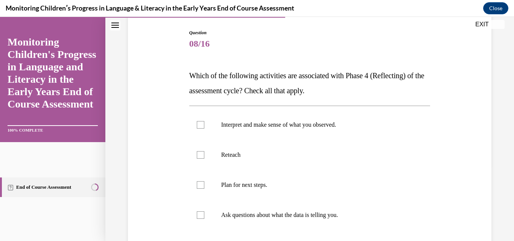
scroll to position [90, 0]
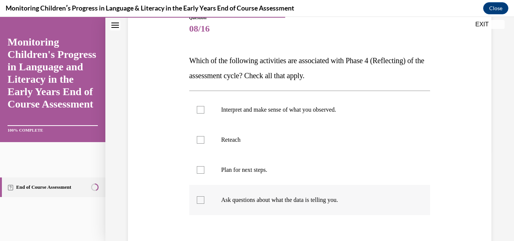
click at [197, 198] on div at bounding box center [201, 200] width 8 height 8
click at [197, 198] on input "Ask questions about what the data is telling you." at bounding box center [201, 200] width 8 height 8
checkbox input "true"
click at [201, 112] on div at bounding box center [201, 110] width 8 height 8
click at [201, 112] on input "Interpret and make sense of what you observed." at bounding box center [201, 110] width 8 height 8
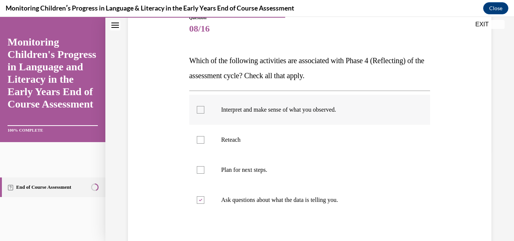
checkbox input "true"
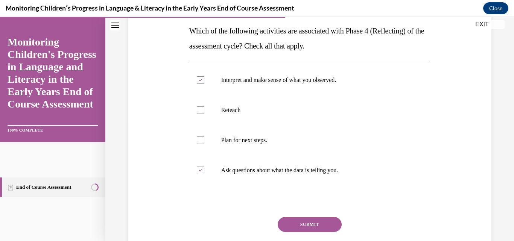
scroll to position [135, 0]
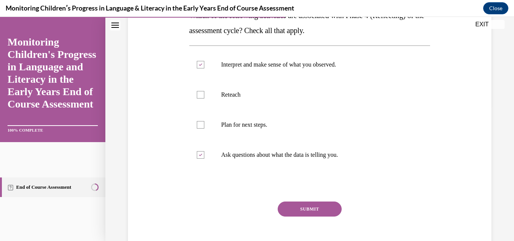
click at [317, 211] on button "SUBMIT" at bounding box center [310, 209] width 64 height 15
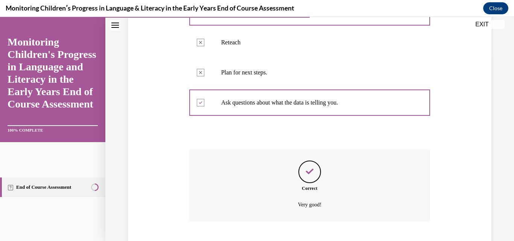
scroll to position [234, 0]
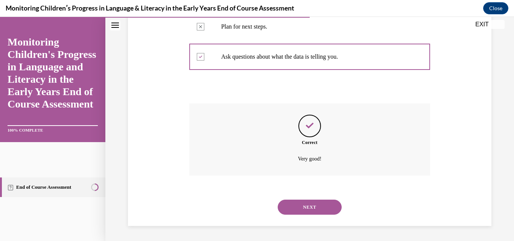
click at [316, 205] on button "NEXT" at bounding box center [310, 207] width 64 height 15
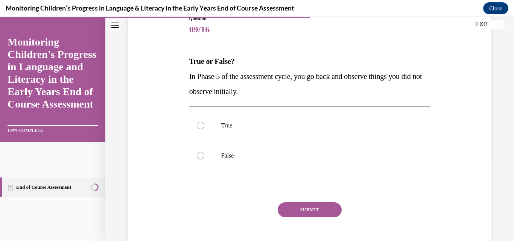
scroll to position [90, 0]
click at [199, 155] on div at bounding box center [201, 155] width 8 height 8
click at [199, 155] on input "False" at bounding box center [201, 155] width 8 height 8
radio input "true"
click at [303, 209] on button "SUBMIT" at bounding box center [310, 209] width 64 height 15
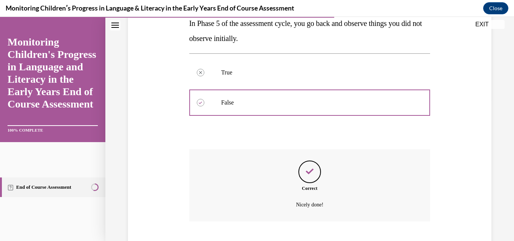
scroll to position [189, 0]
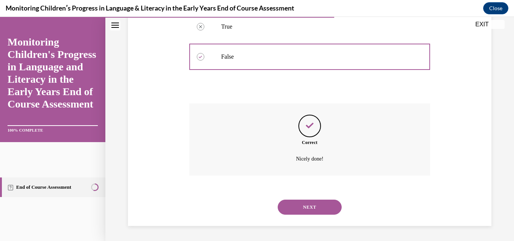
click at [309, 204] on button "NEXT" at bounding box center [310, 207] width 64 height 15
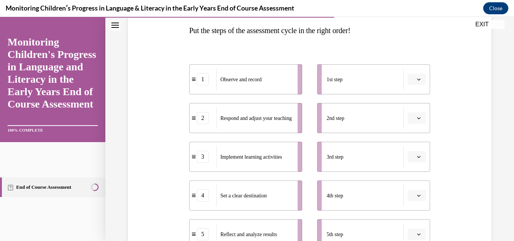
scroll to position [135, 0]
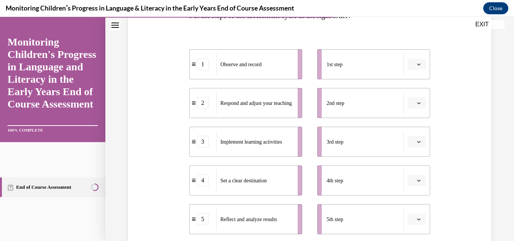
click at [417, 64] on icon "button" at bounding box center [418, 65] width 3 height 2
click at [411, 142] on span "4" at bounding box center [409, 141] width 3 height 6
click at [417, 105] on icon "button" at bounding box center [419, 103] width 4 height 4
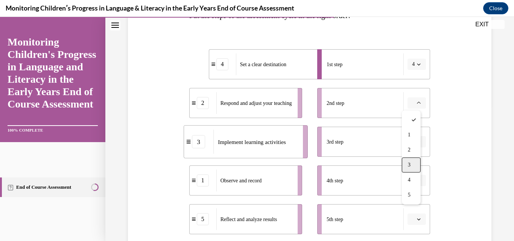
click at [413, 166] on div "3" at bounding box center [411, 165] width 19 height 15
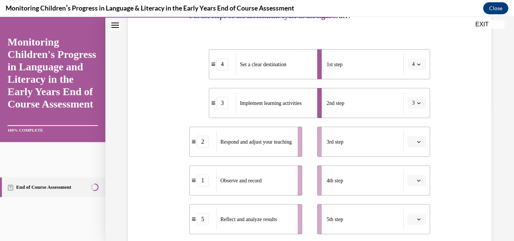
click at [414, 144] on button "button" at bounding box center [417, 141] width 18 height 11
click at [408, 67] on span "1" at bounding box center [409, 65] width 3 height 6
click at [417, 181] on icon "button" at bounding box center [418, 181] width 3 height 2
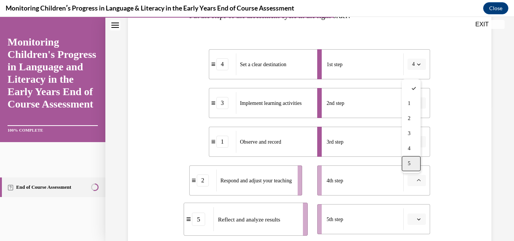
click at [411, 168] on div "5" at bounding box center [411, 163] width 19 height 15
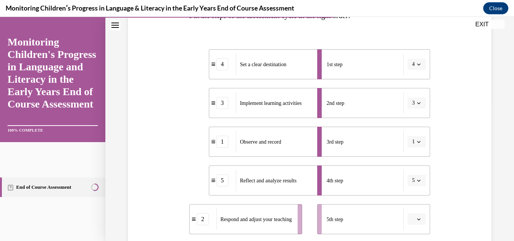
click at [417, 218] on icon "button" at bounding box center [419, 219] width 4 height 4
click at [409, 157] on span "2" at bounding box center [409, 157] width 3 height 6
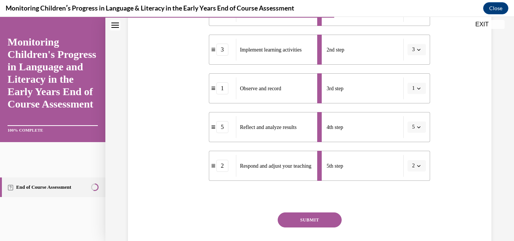
scroll to position [211, 0]
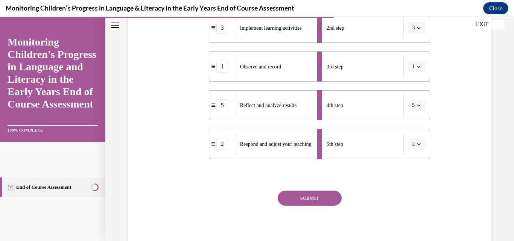
click at [314, 199] on button "SUBMIT" at bounding box center [310, 198] width 64 height 15
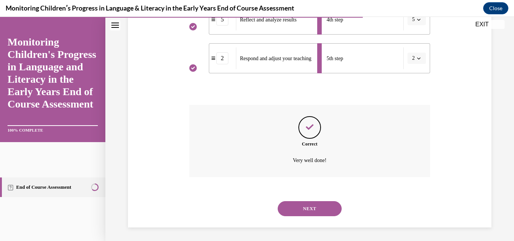
scroll to position [298, 0]
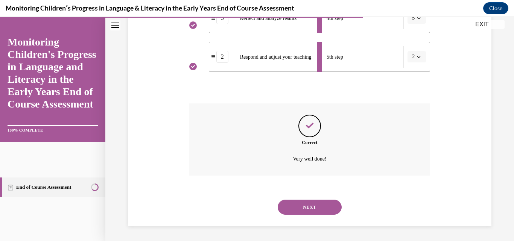
click at [315, 206] on button "NEXT" at bounding box center [310, 207] width 64 height 15
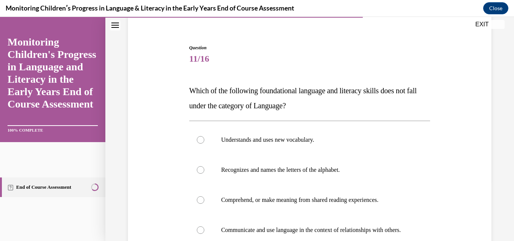
scroll to position [90, 0]
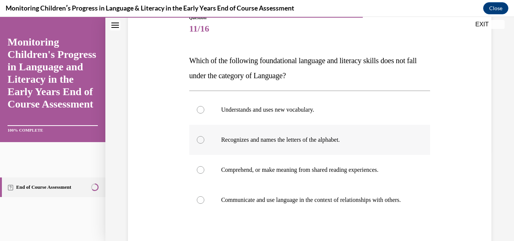
click at [201, 138] on div at bounding box center [201, 140] width 8 height 8
click at [201, 138] on input "Recognizes and names the letters of the alphabet." at bounding box center [201, 140] width 8 height 8
radio input "true"
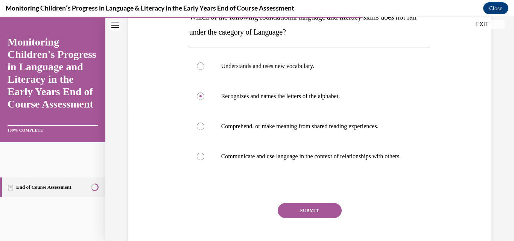
scroll to position [135, 0]
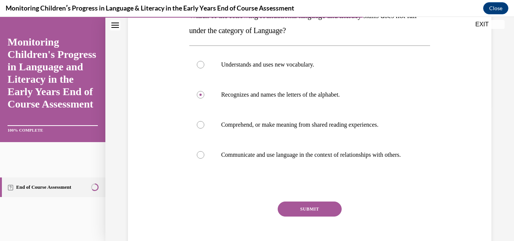
click at [318, 212] on button "SUBMIT" at bounding box center [310, 209] width 64 height 15
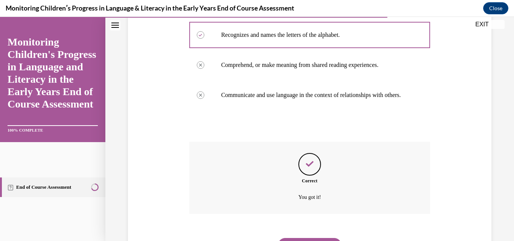
scroll to position [241, 0]
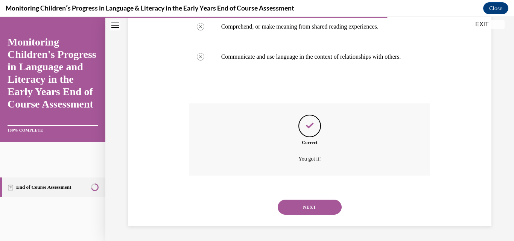
click at [315, 205] on button "NEXT" at bounding box center [310, 207] width 64 height 15
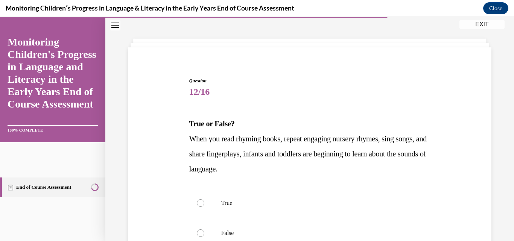
scroll to position [60, 0]
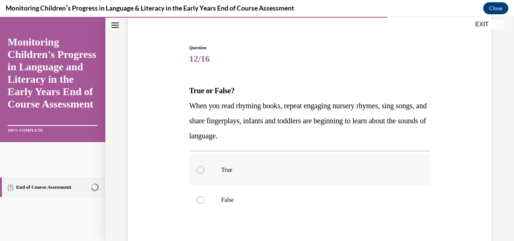
click at [198, 169] on div at bounding box center [201, 170] width 8 height 8
click at [198, 169] on input "True" at bounding box center [201, 170] width 8 height 8
radio input "true"
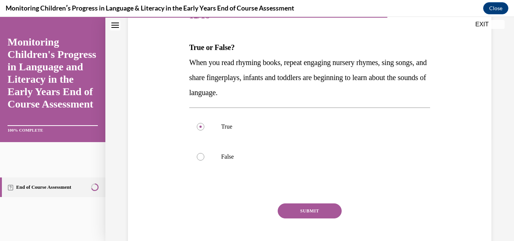
scroll to position [105, 0]
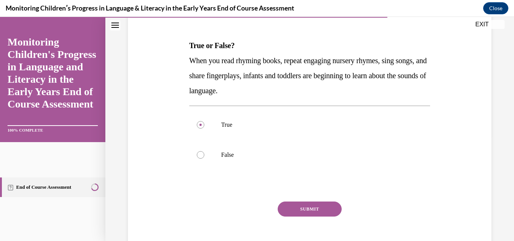
click at [319, 206] on button "SUBMIT" at bounding box center [310, 209] width 64 height 15
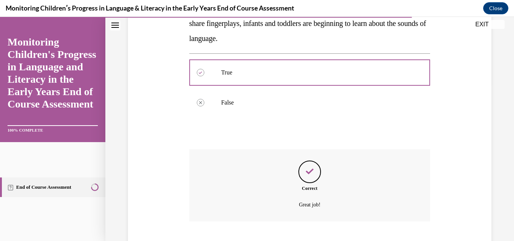
scroll to position [204, 0]
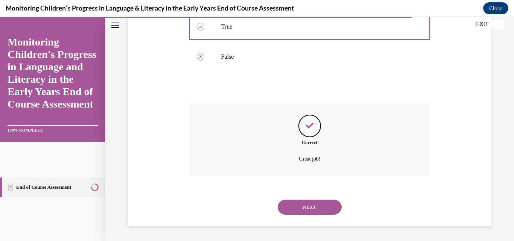
click at [319, 206] on button "NEXT" at bounding box center [310, 207] width 64 height 15
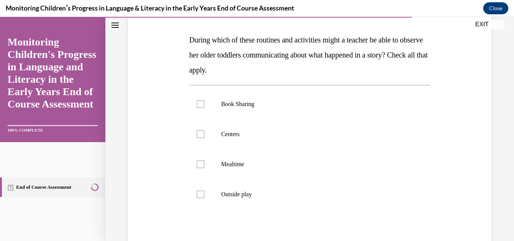
scroll to position [120, 0]
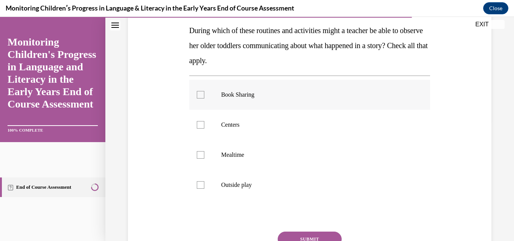
click at [198, 98] on div at bounding box center [201, 95] width 8 height 8
click at [198, 98] on input "Book Sharing" at bounding box center [201, 95] width 8 height 8
checkbox input "true"
click at [197, 127] on div at bounding box center [201, 125] width 8 height 8
click at [197, 127] on input "Centers" at bounding box center [201, 125] width 8 height 8
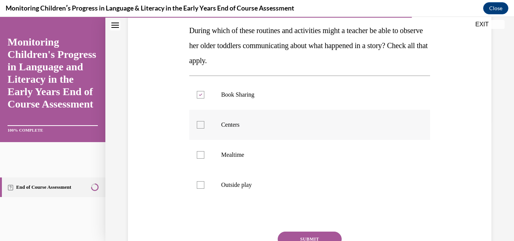
checkbox input "true"
click at [197, 156] on div at bounding box center [201, 155] width 8 height 8
click at [197, 156] on input "Mealtime" at bounding box center [201, 155] width 8 height 8
checkbox input "true"
click at [198, 181] on div at bounding box center [201, 185] width 8 height 8
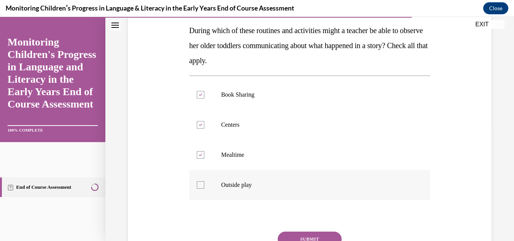
click at [198, 181] on input "Outside play" at bounding box center [201, 185] width 8 height 8
checkbox input "true"
click at [312, 235] on button "SUBMIT" at bounding box center [310, 239] width 64 height 15
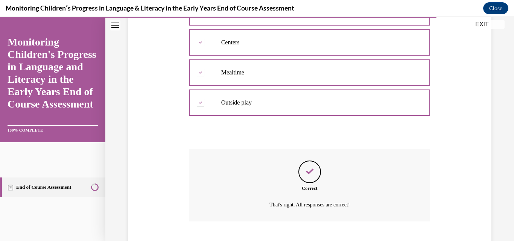
scroll to position [249, 0]
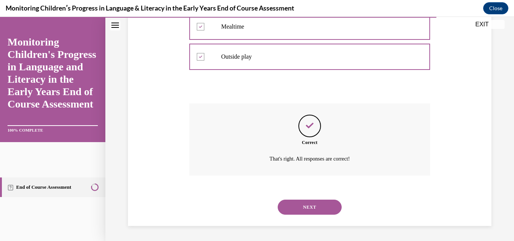
click at [316, 207] on button "NEXT" at bounding box center [310, 207] width 64 height 15
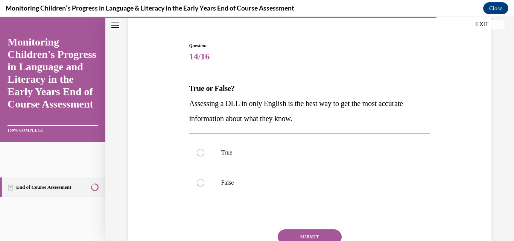
scroll to position [75, 0]
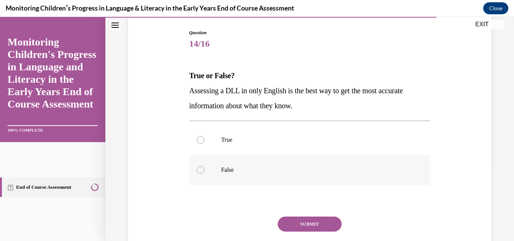
click at [201, 168] on div at bounding box center [201, 170] width 8 height 8
click at [201, 168] on input "False" at bounding box center [201, 170] width 8 height 8
radio input "true"
click at [318, 222] on button "SUBMIT" at bounding box center [310, 224] width 64 height 15
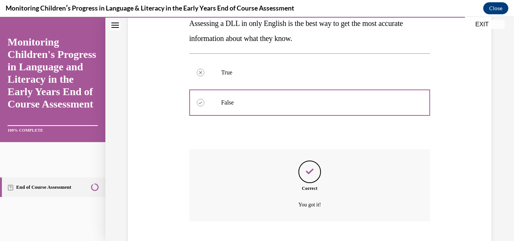
scroll to position [189, 0]
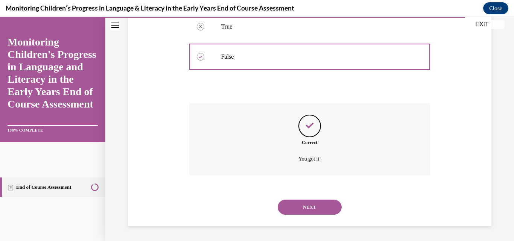
click at [313, 203] on button "NEXT" at bounding box center [310, 207] width 64 height 15
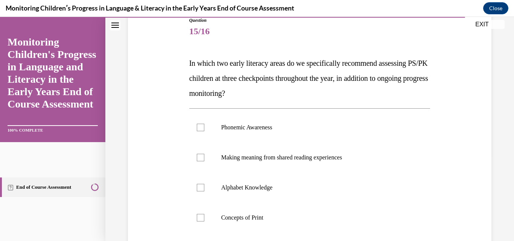
scroll to position [90, 0]
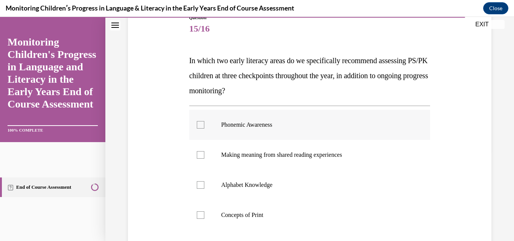
click at [198, 127] on div at bounding box center [201, 125] width 8 height 8
click at [198, 127] on input "Phonemic Awareness" at bounding box center [201, 125] width 8 height 8
checkbox input "true"
click at [198, 186] on div at bounding box center [201, 185] width 8 height 8
click at [198, 186] on input "Alphabet Knowledge" at bounding box center [201, 185] width 8 height 8
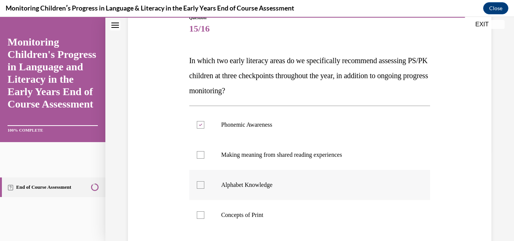
checkbox input "true"
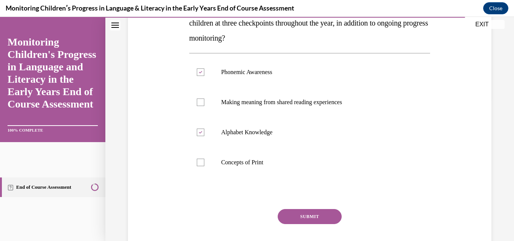
scroll to position [151, 0]
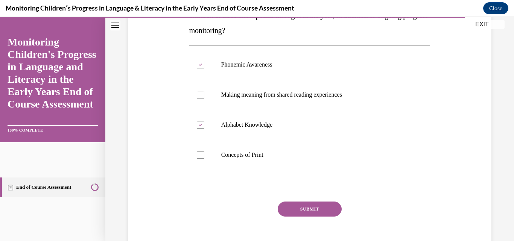
click at [327, 205] on button "SUBMIT" at bounding box center [310, 209] width 64 height 15
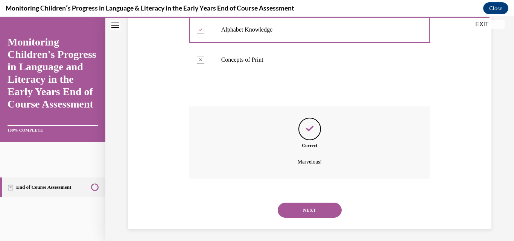
scroll to position [249, 0]
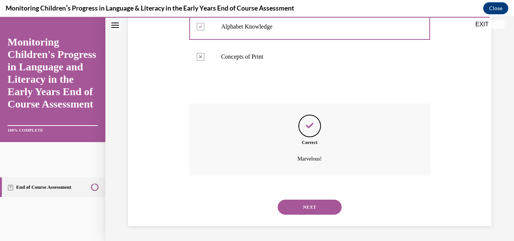
click at [321, 205] on button "NEXT" at bounding box center [310, 207] width 64 height 15
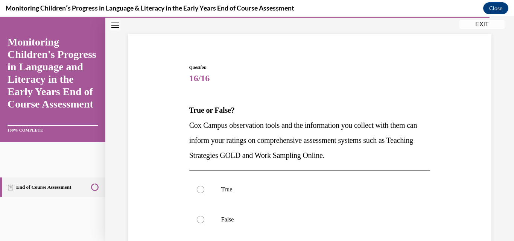
scroll to position [60, 0]
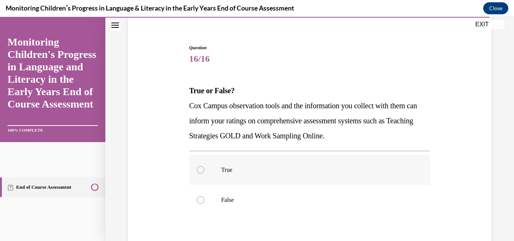
click at [202, 167] on div at bounding box center [201, 170] width 8 height 8
click at [202, 167] on input "True" at bounding box center [201, 170] width 8 height 8
radio input "true"
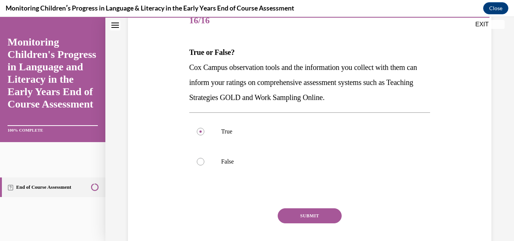
scroll to position [120, 0]
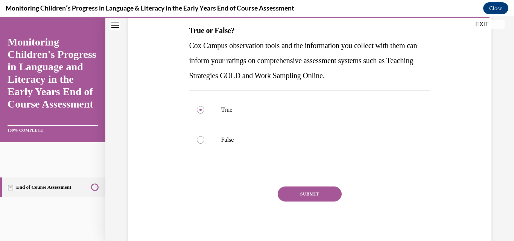
click at [307, 190] on button "SUBMIT" at bounding box center [310, 194] width 64 height 15
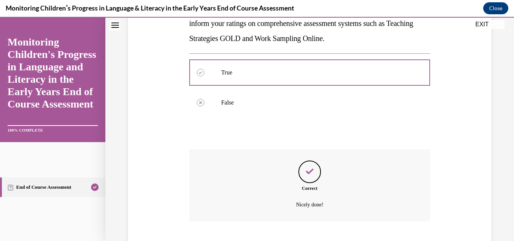
scroll to position [204, 0]
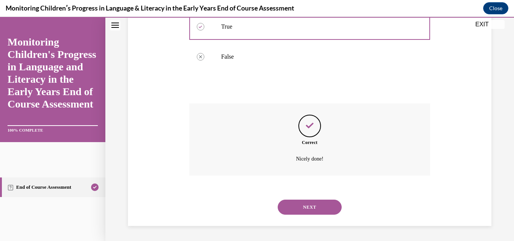
click at [326, 207] on button "NEXT" at bounding box center [310, 207] width 64 height 15
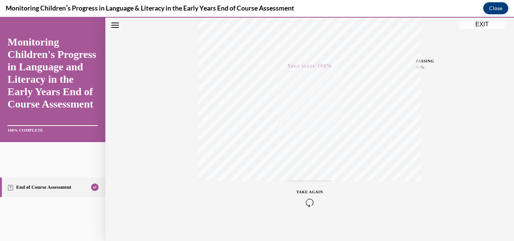
scroll to position [161, 0]
click at [484, 24] on button "EXIT" at bounding box center [481, 24] width 45 height 9
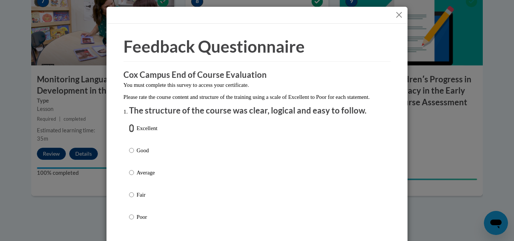
click at [129, 132] on input "Excellent" at bounding box center [131, 128] width 5 height 8
radio input "true"
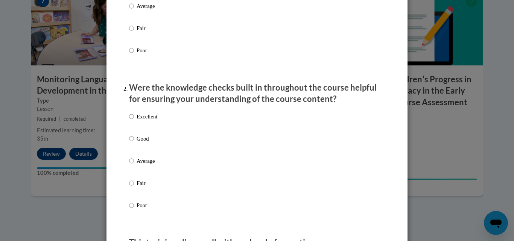
scroll to position [181, 0]
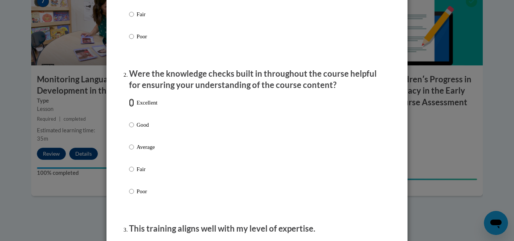
click at [129, 107] on input "Excellent" at bounding box center [131, 103] width 5 height 8
radio input "true"
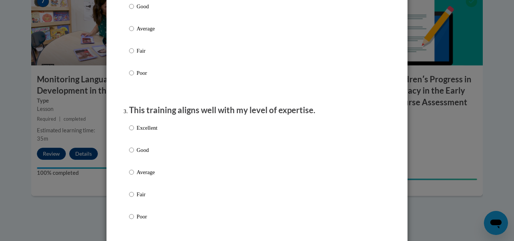
scroll to position [301, 0]
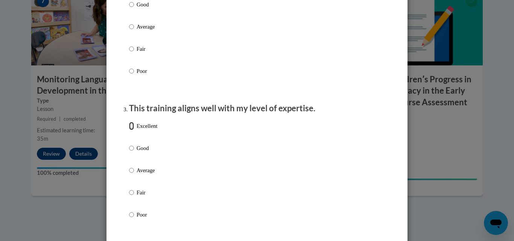
click at [129, 130] on input "Excellent" at bounding box center [131, 126] width 5 height 8
radio input "true"
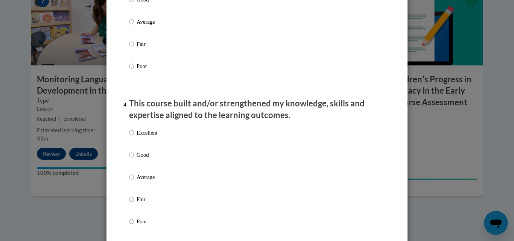
scroll to position [452, 0]
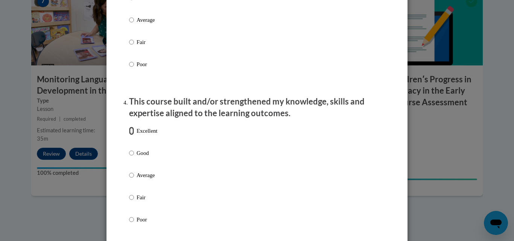
click at [129, 135] on input "Excellent" at bounding box center [131, 131] width 5 height 8
radio input "true"
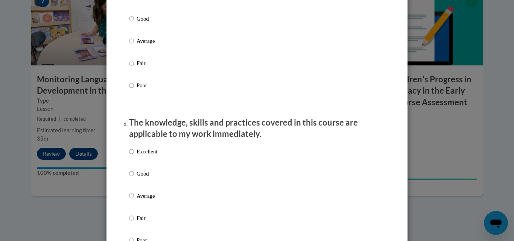
scroll to position [602, 0]
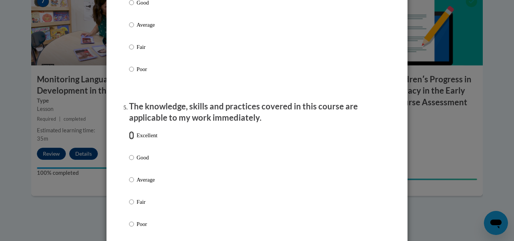
click at [129, 140] on input "Excellent" at bounding box center [131, 135] width 5 height 8
radio input "true"
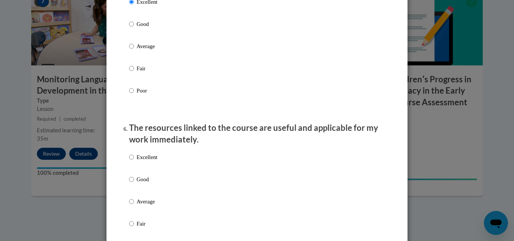
scroll to position [753, 0]
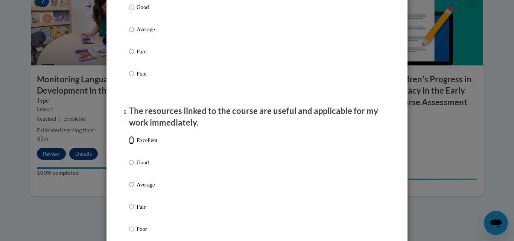
click at [129, 144] on input "Excellent" at bounding box center [131, 140] width 5 height 8
radio input "true"
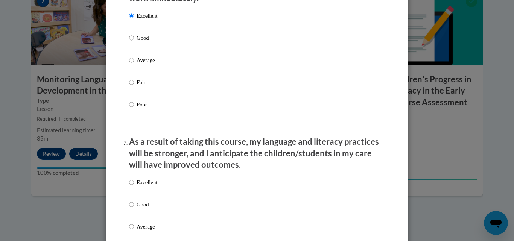
scroll to position [888, 0]
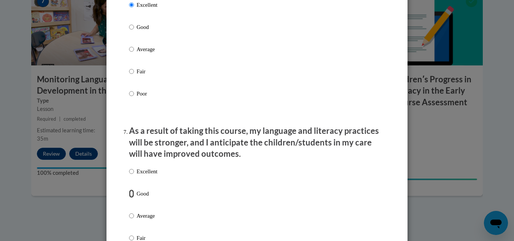
click at [129, 198] on input "Good" at bounding box center [131, 194] width 5 height 8
radio input "true"
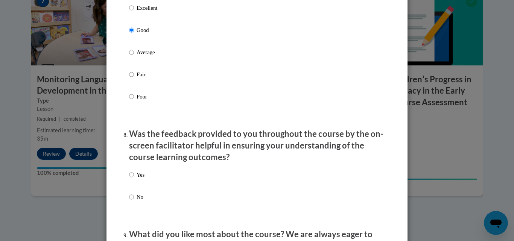
scroll to position [1054, 0]
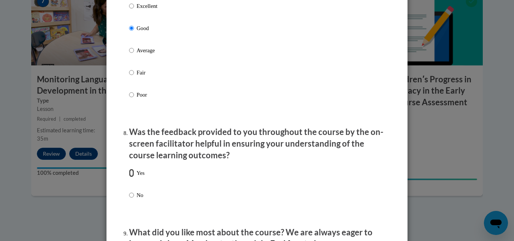
click at [129, 177] on input "Yes" at bounding box center [131, 173] width 5 height 8
radio input "true"
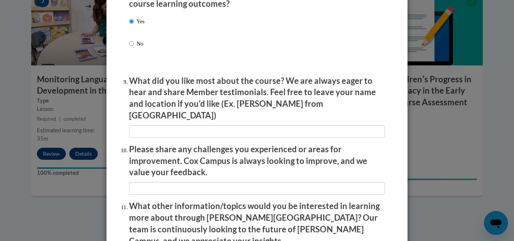
scroll to position [1219, 0]
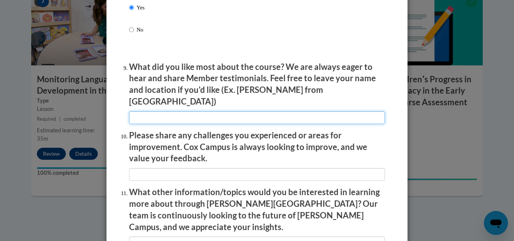
click at [136, 111] on input "textbox" at bounding box center [257, 117] width 256 height 13
type input "The information was very explicit and the video was also helpful."
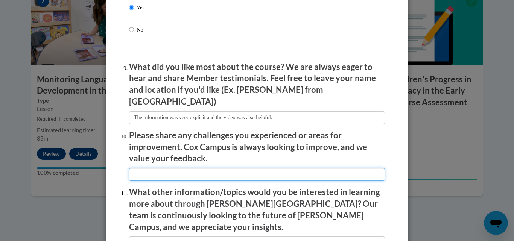
click at [147, 169] on input "textbox" at bounding box center [257, 174] width 256 height 13
type input "N/A"
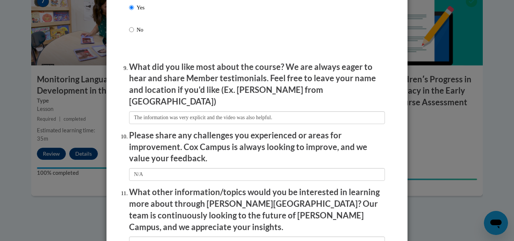
click at [138, 218] on li "What other information/topics would you be interested in learning more about th…" at bounding box center [257, 218] width 256 height 63
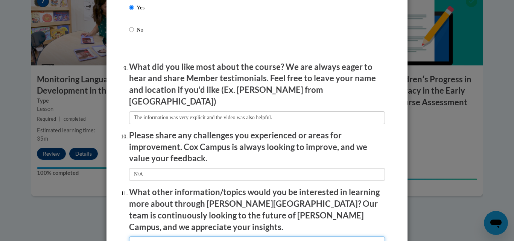
click at [137, 237] on input "textbox" at bounding box center [257, 243] width 256 height 13
type input "How to manage a classroom setting with preschooler."
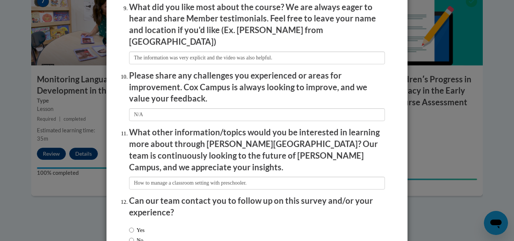
scroll to position [1279, 0]
click at [129, 236] on input "No" at bounding box center [131, 240] width 5 height 8
radio input "true"
click at [129, 226] on input "Yes" at bounding box center [131, 230] width 5 height 8
radio input "true"
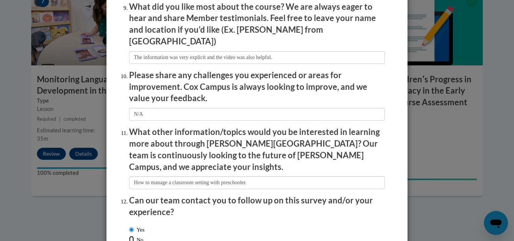
click at [129, 236] on input "No" at bounding box center [131, 240] width 5 height 8
radio input "true"
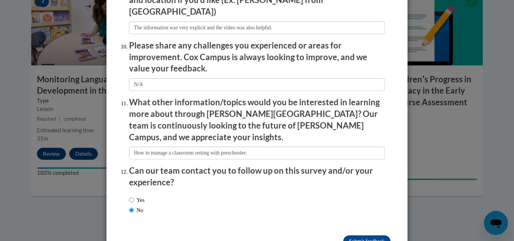
scroll to position [1309, 0]
click at [129, 196] on input "Yes" at bounding box center [131, 200] width 5 height 8
radio input "true"
click at [366, 235] on input "Submit feedback" at bounding box center [366, 241] width 47 height 12
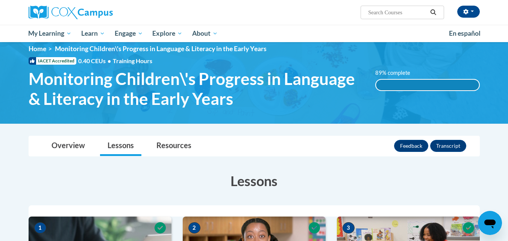
scroll to position [0, 0]
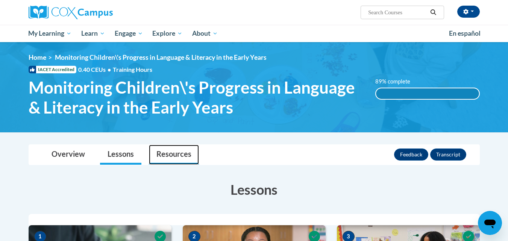
click at [182, 147] on link "Resources" at bounding box center [174, 155] width 50 height 20
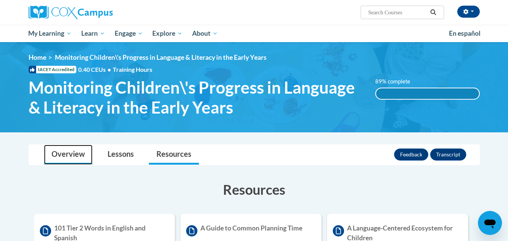
click at [81, 152] on link "Overview" at bounding box center [68, 155] width 49 height 20
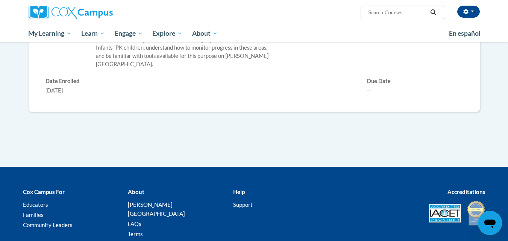
scroll to position [331, 0]
